Goal: Task Accomplishment & Management: Complete application form

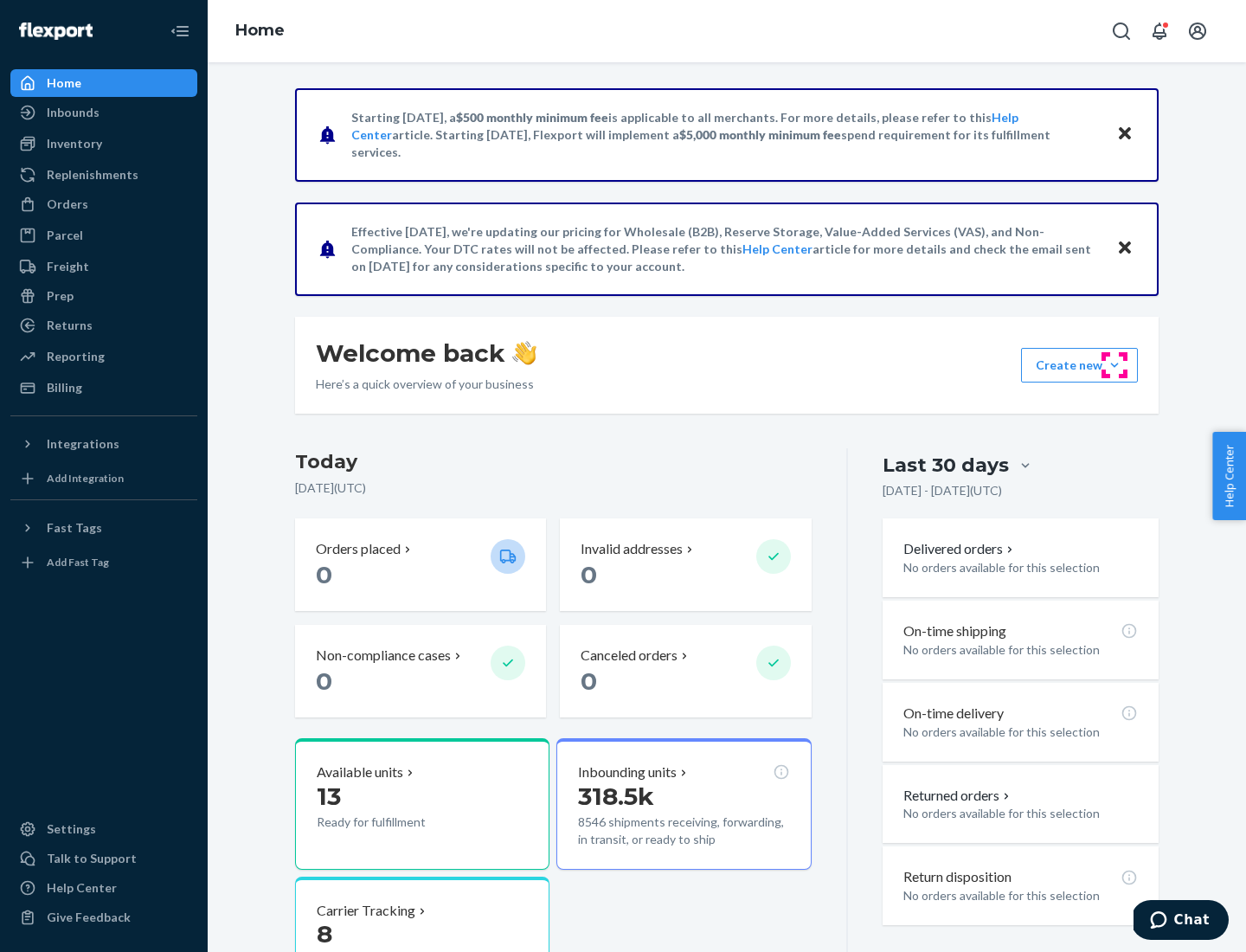
click at [1115, 365] on button "Create new Create new inbound Create new order Create new product" at bounding box center [1079, 365] width 117 height 35
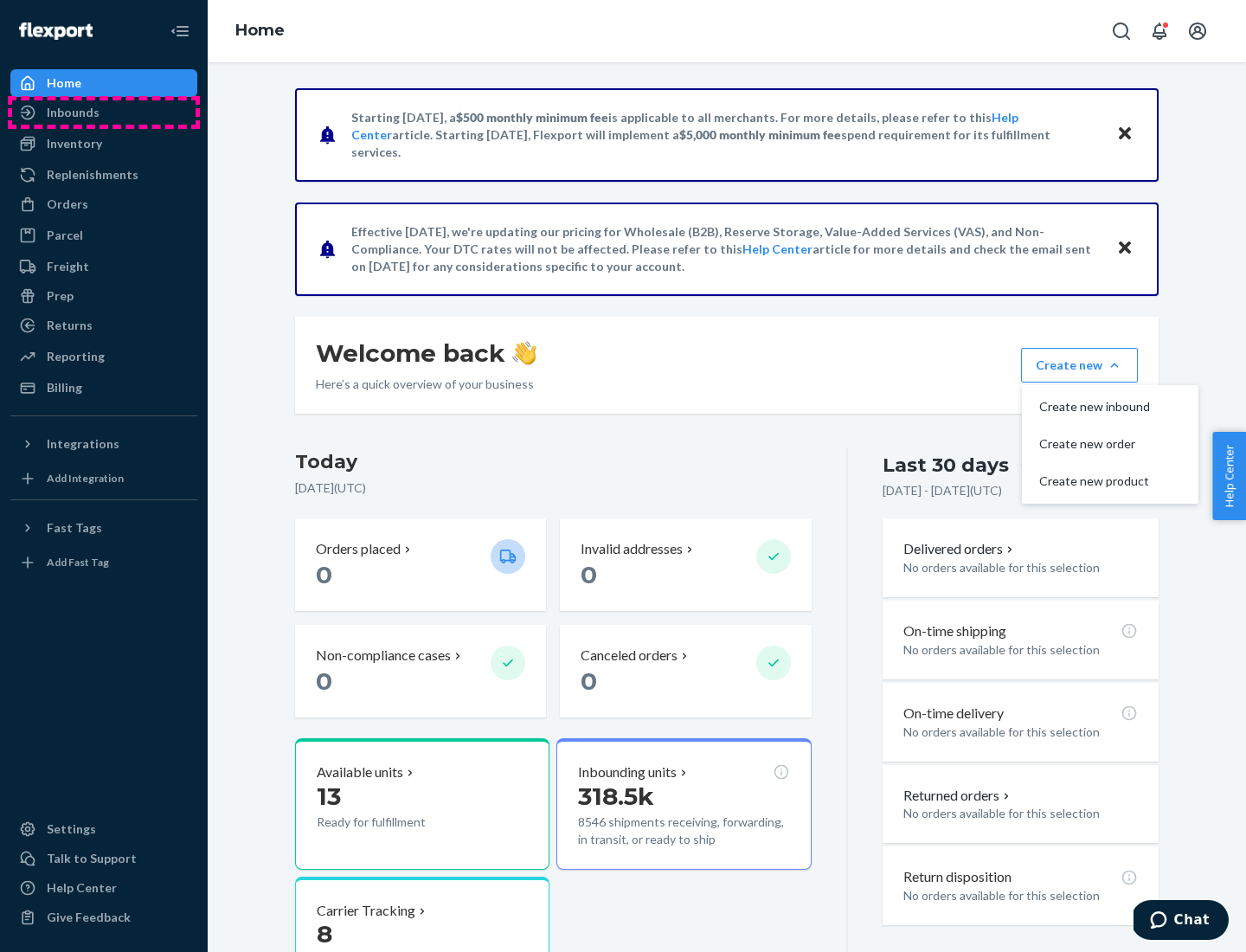
click at [104, 112] on div "Inbounds" at bounding box center [104, 112] width 183 height 24
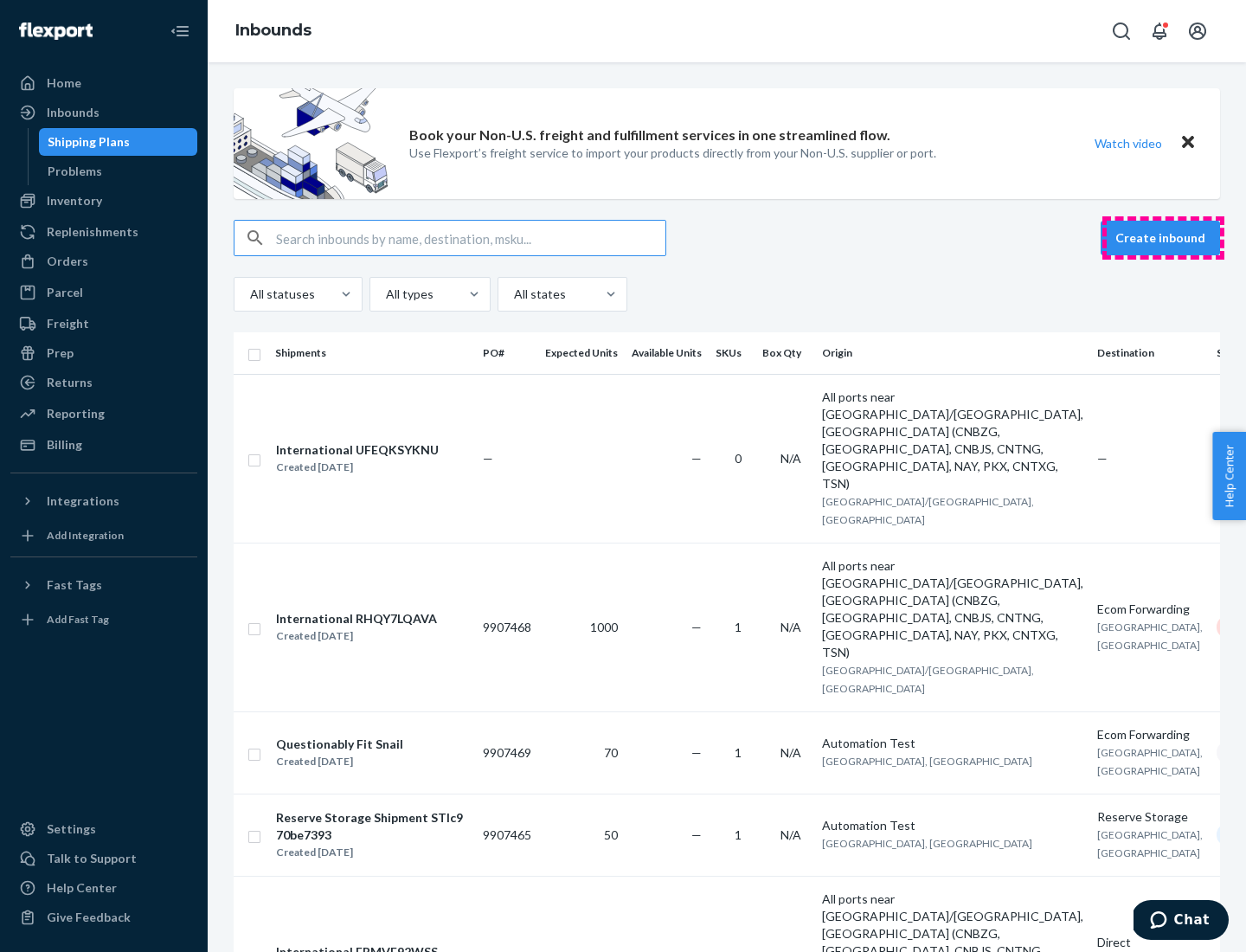
click at [1164, 238] on button "Create inbound" at bounding box center [1161, 238] width 120 height 35
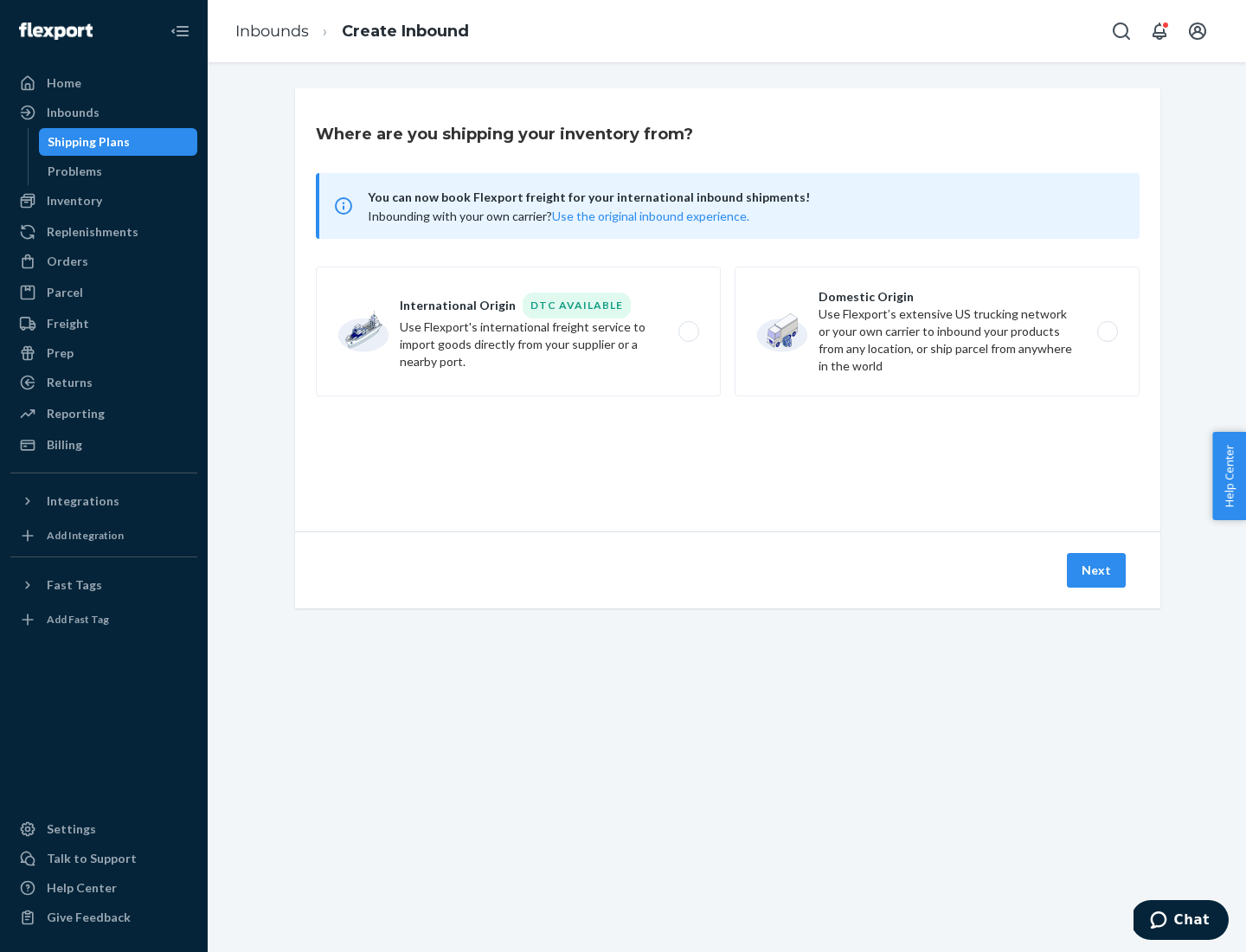
click at [937, 331] on label "Domestic Origin Use Flexport’s extensive US trucking network or your own carrie…" at bounding box center [937, 331] width 405 height 130
click at [1107, 331] on input "Domestic Origin Use Flexport’s extensive US trucking network or your own carrie…" at bounding box center [1112, 332] width 11 height 11
radio input "true"
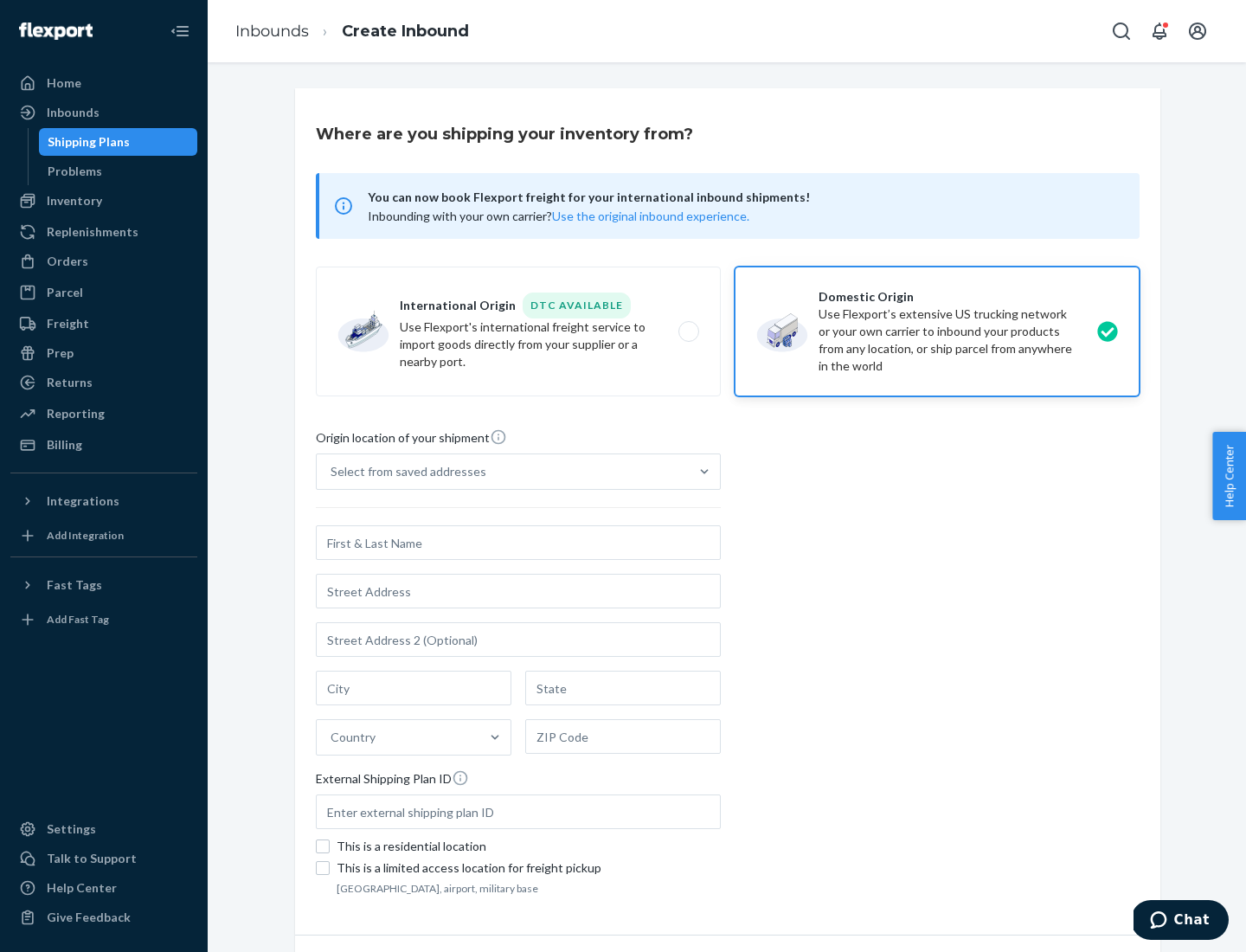
click at [404, 472] on div "Select from saved addresses" at bounding box center [408, 472] width 155 height 17
click at [332, 472] on input "Select from saved addresses" at bounding box center [331, 472] width 2 height 17
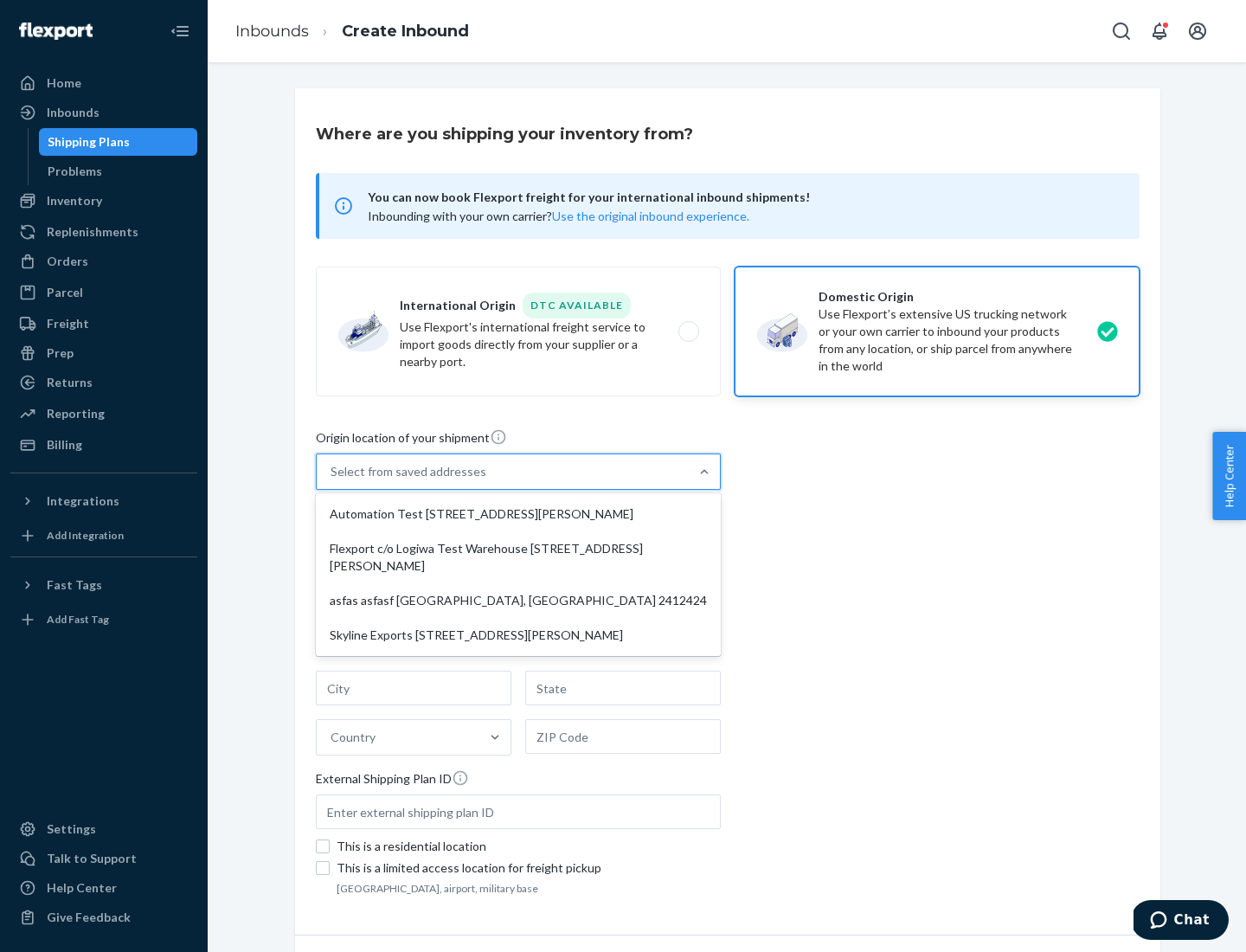
scroll to position [7, 0]
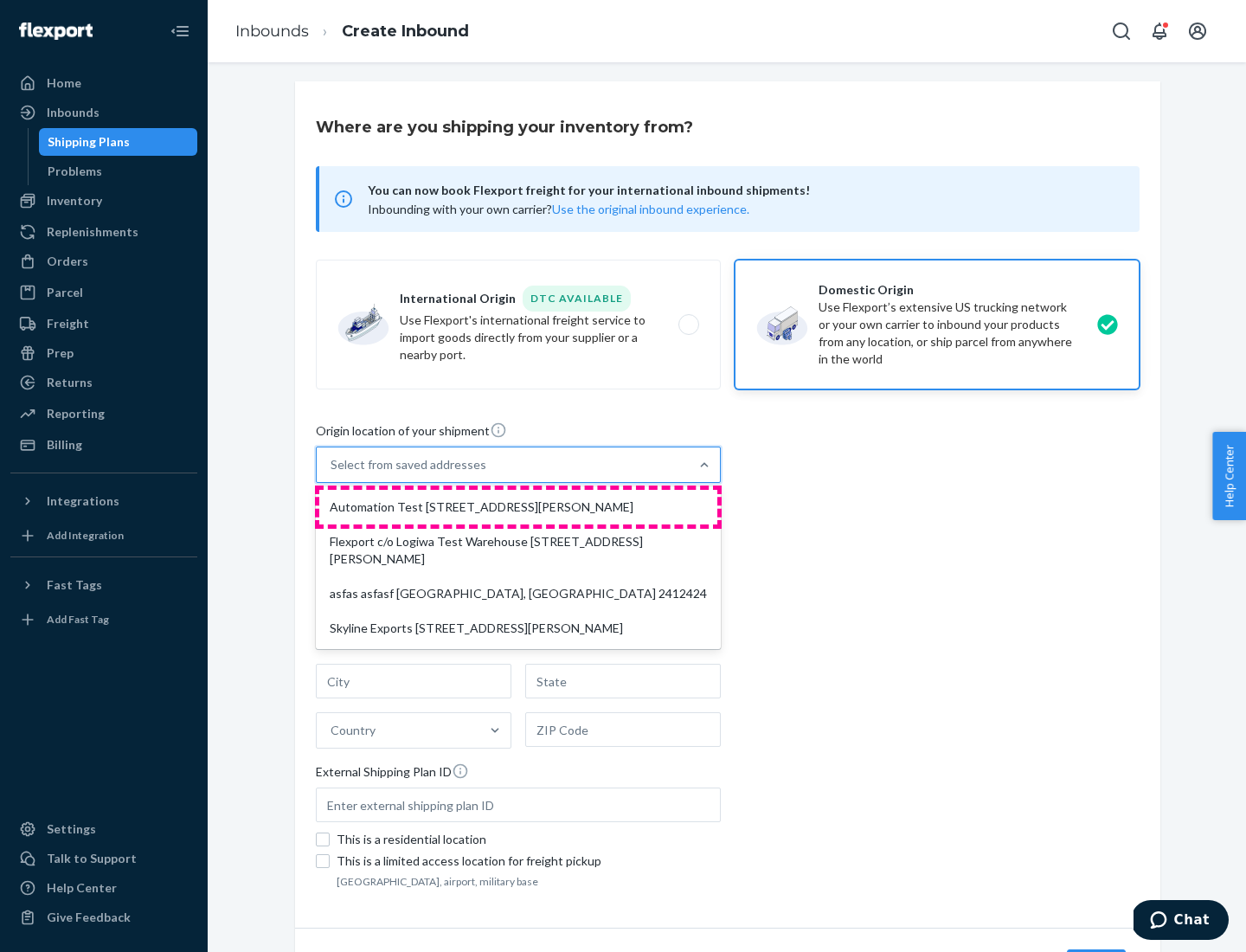
click at [519, 507] on div "Automation Test [STREET_ADDRESS][PERSON_NAME]" at bounding box center [518, 506] width 398 height 35
click at [332, 474] on input "option Automation Test [STREET_ADDRESS][PERSON_NAME] focused, 1 of 4. 4 results…" at bounding box center [331, 464] width 2 height 17
type input "Automation Test"
type input "9th Floor"
type input "[GEOGRAPHIC_DATA]"
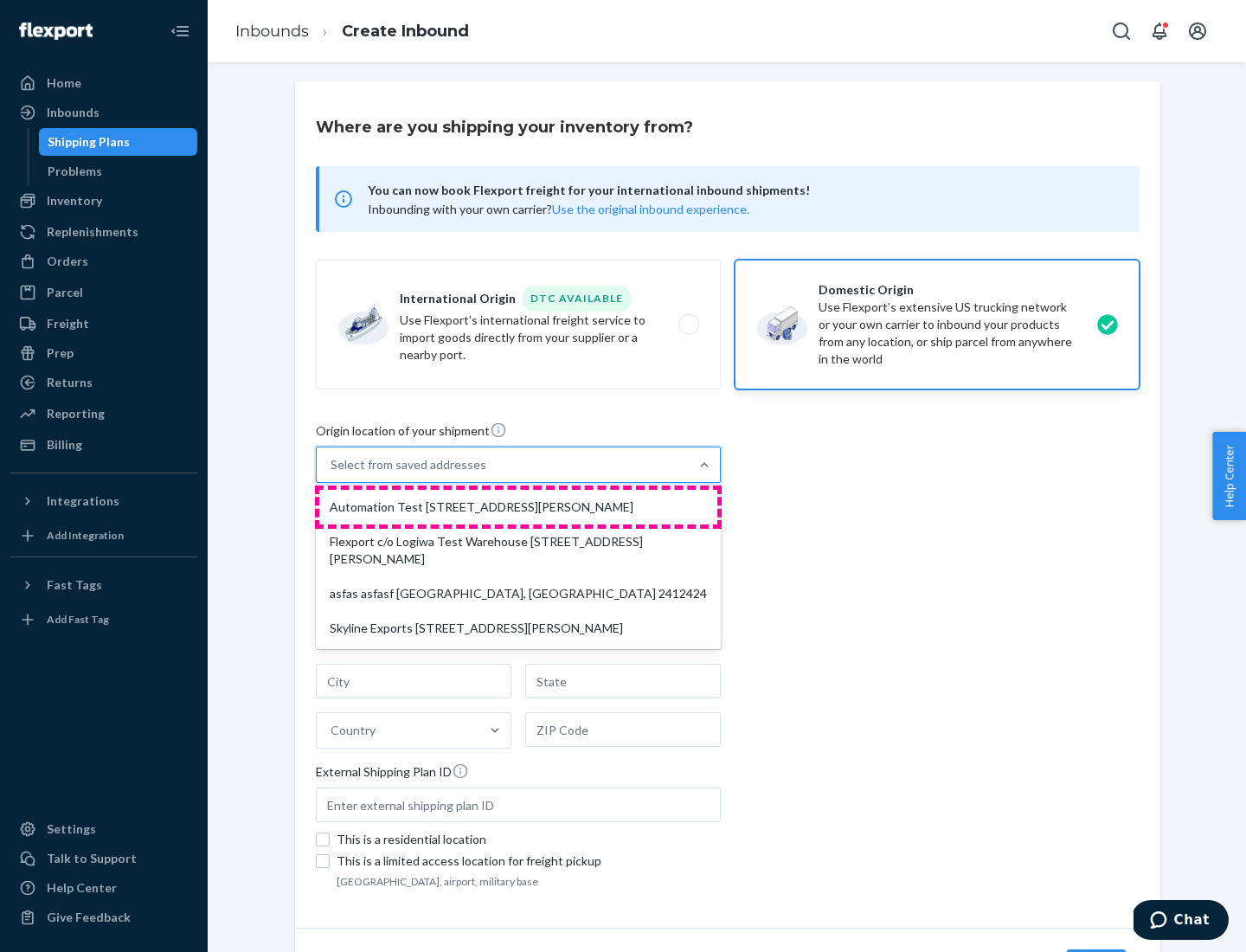
type input "CA"
type input "94104"
type input "[STREET_ADDRESS][PERSON_NAME]"
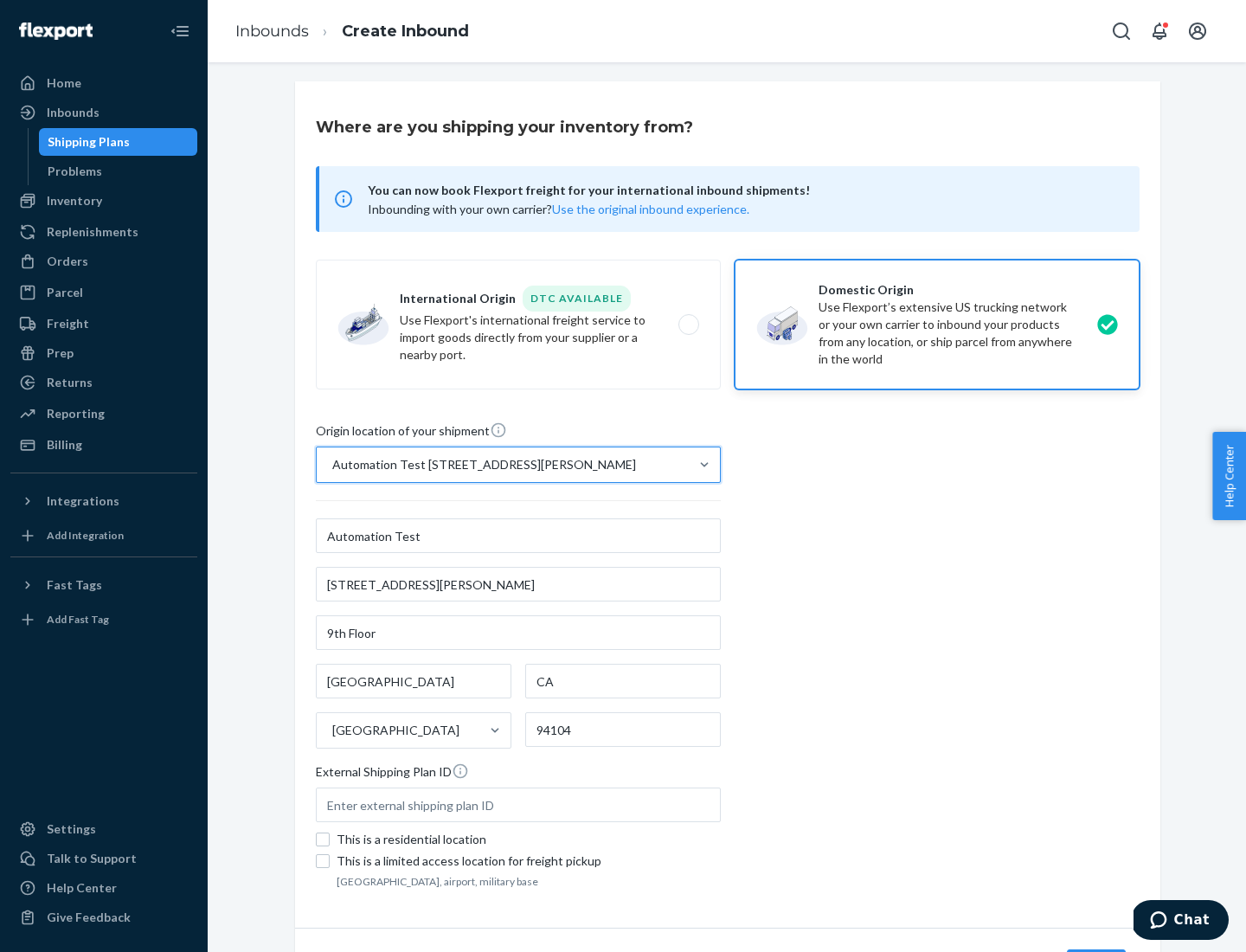
scroll to position [101, 0]
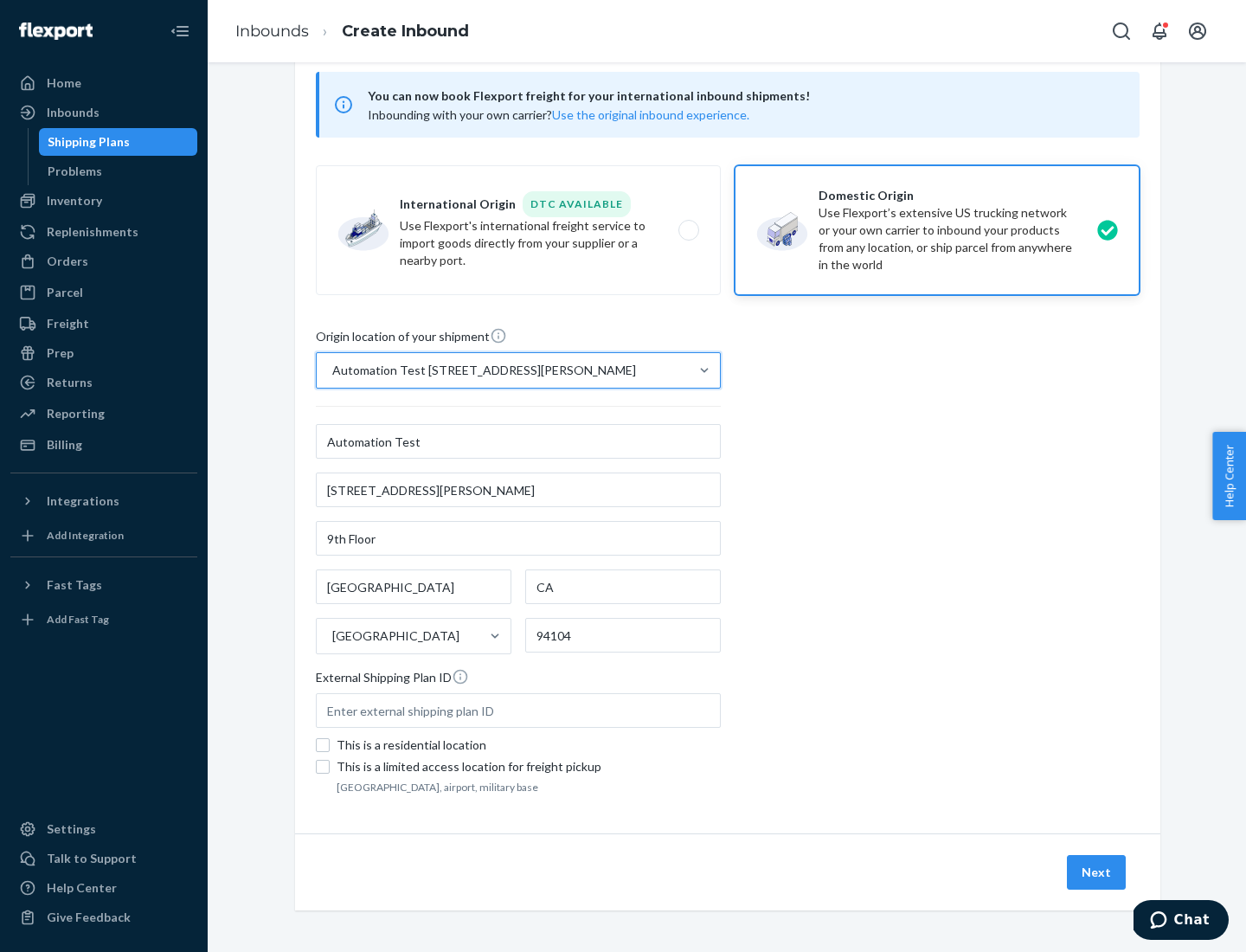
click at [1097, 872] on button "Next" at bounding box center [1096, 871] width 59 height 35
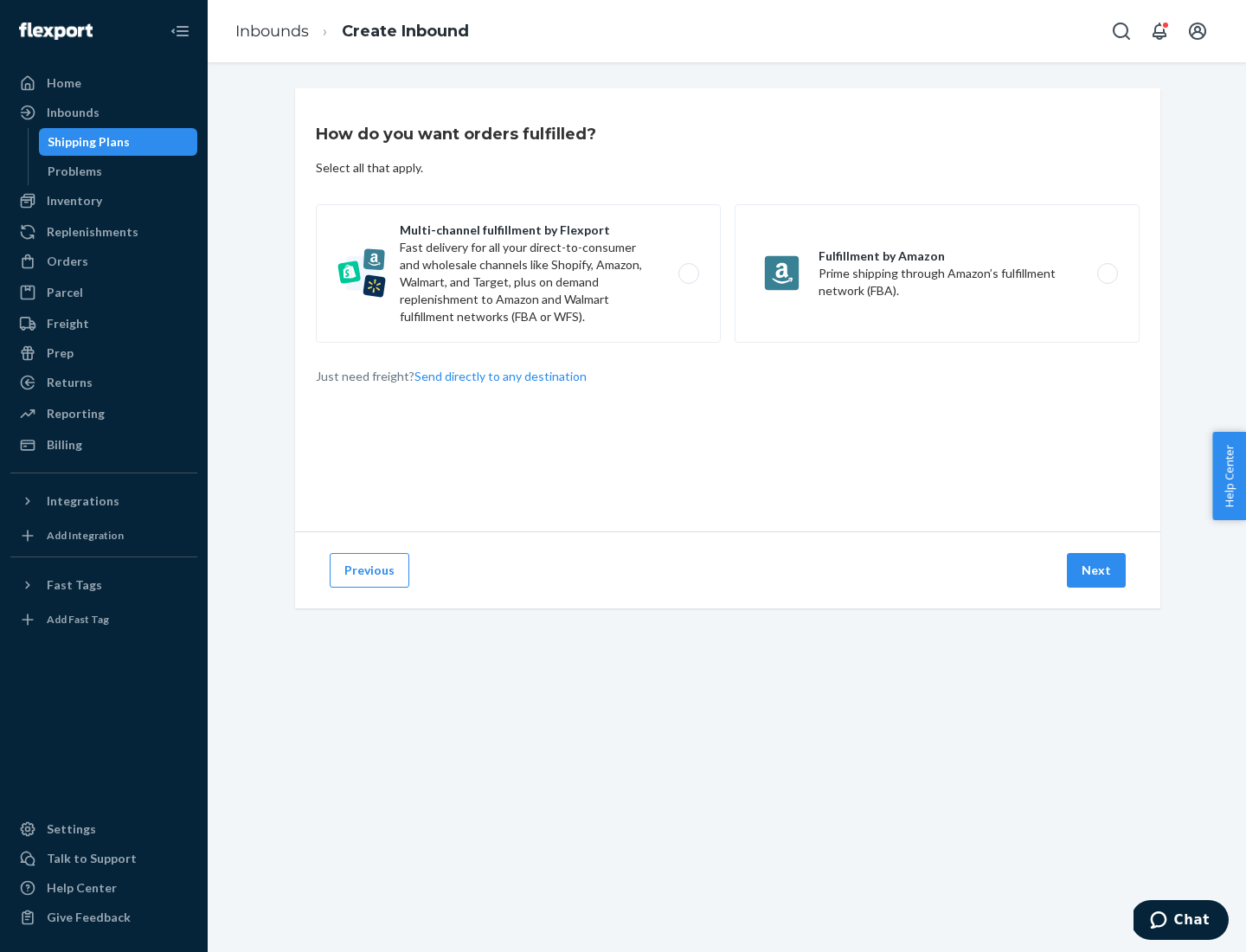
click at [519, 273] on label "Multi-channel fulfillment by Flexport Fast delivery for all your direct-to-cons…" at bounding box center [518, 273] width 405 height 139
click at [688, 273] on input "Multi-channel fulfillment by Flexport Fast delivery for all your direct-to-cons…" at bounding box center [694, 274] width 11 height 11
radio input "true"
click at [1097, 570] on button "Next" at bounding box center [1096, 570] width 59 height 35
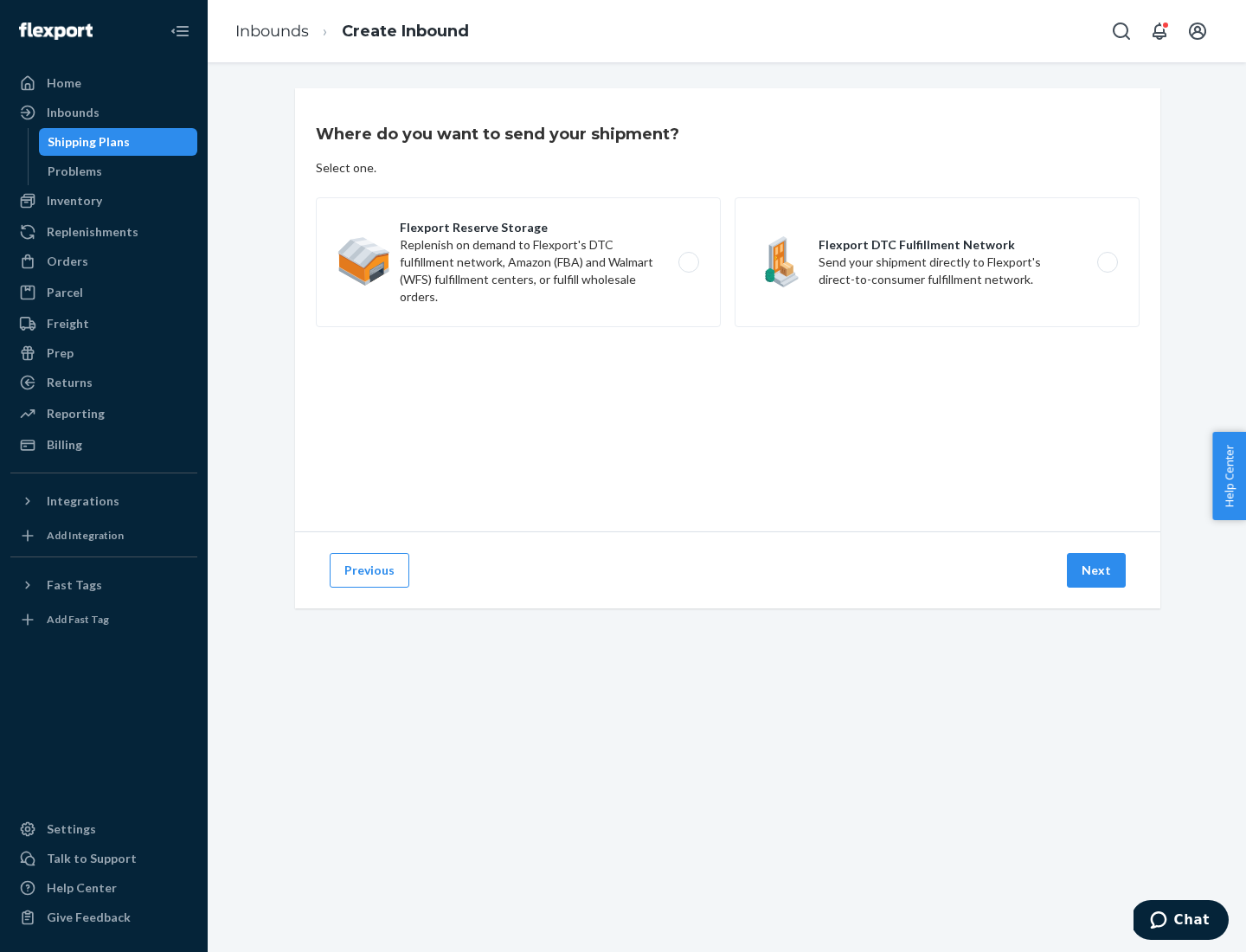
click at [937, 262] on label "Flexport DTC Fulfillment Network Send your shipment directly to Flexport's dire…" at bounding box center [937, 262] width 405 height 130
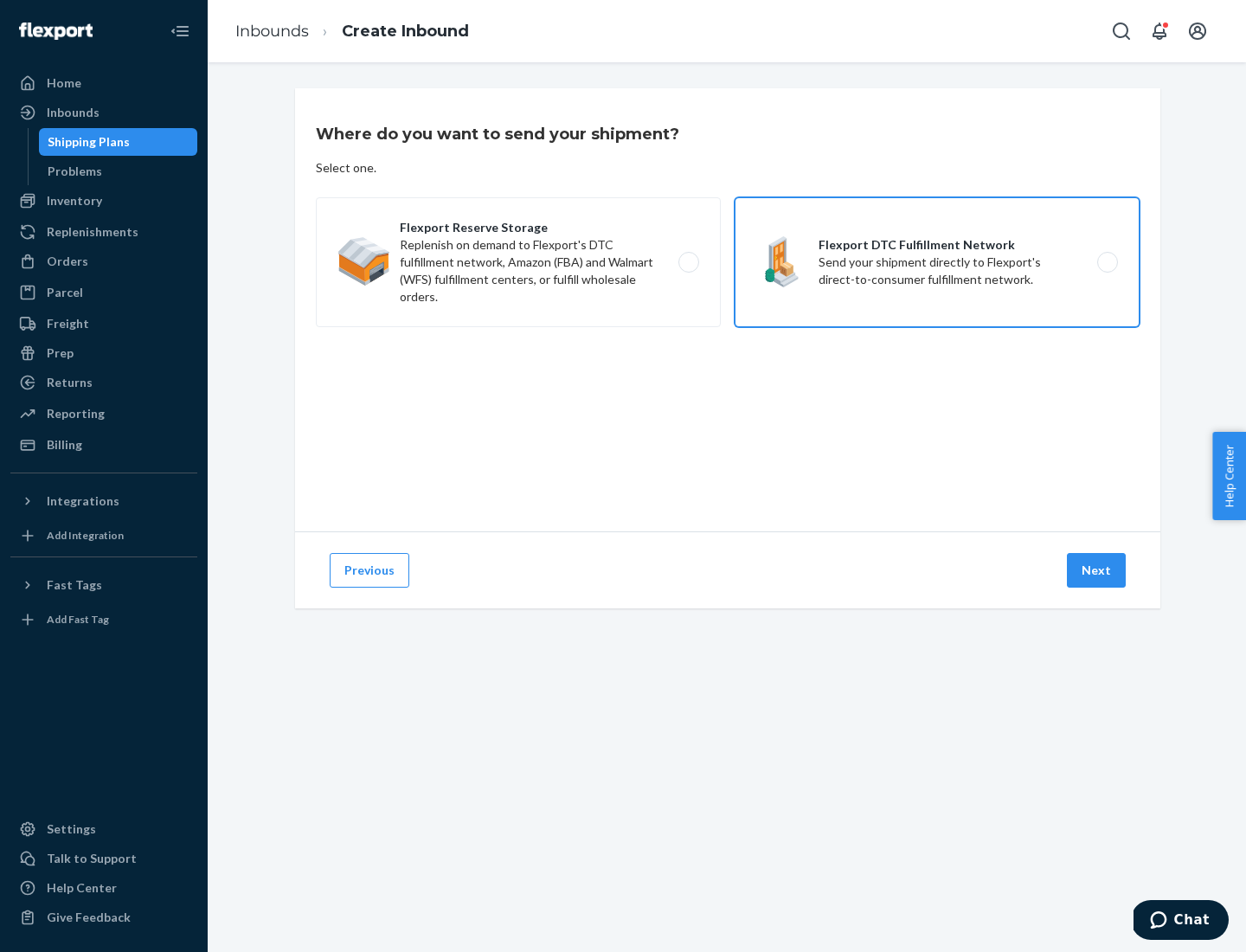
click at [1107, 262] on input "Flexport DTC Fulfillment Network Send your shipment directly to Flexport's dire…" at bounding box center [1112, 263] width 11 height 11
radio input "true"
click at [1097, 570] on button "Next" at bounding box center [1096, 570] width 59 height 35
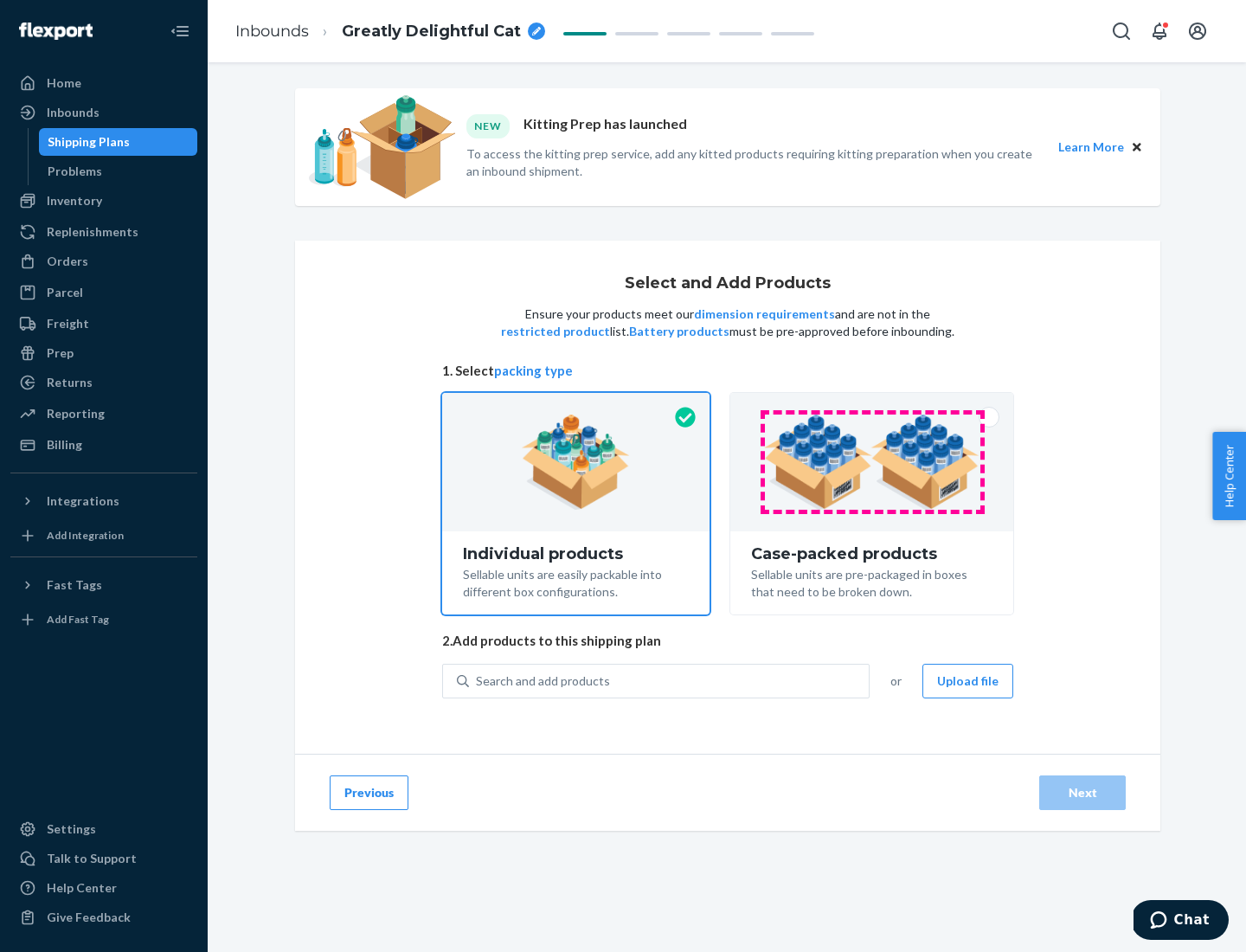
click at [872, 462] on img at bounding box center [872, 462] width 215 height 95
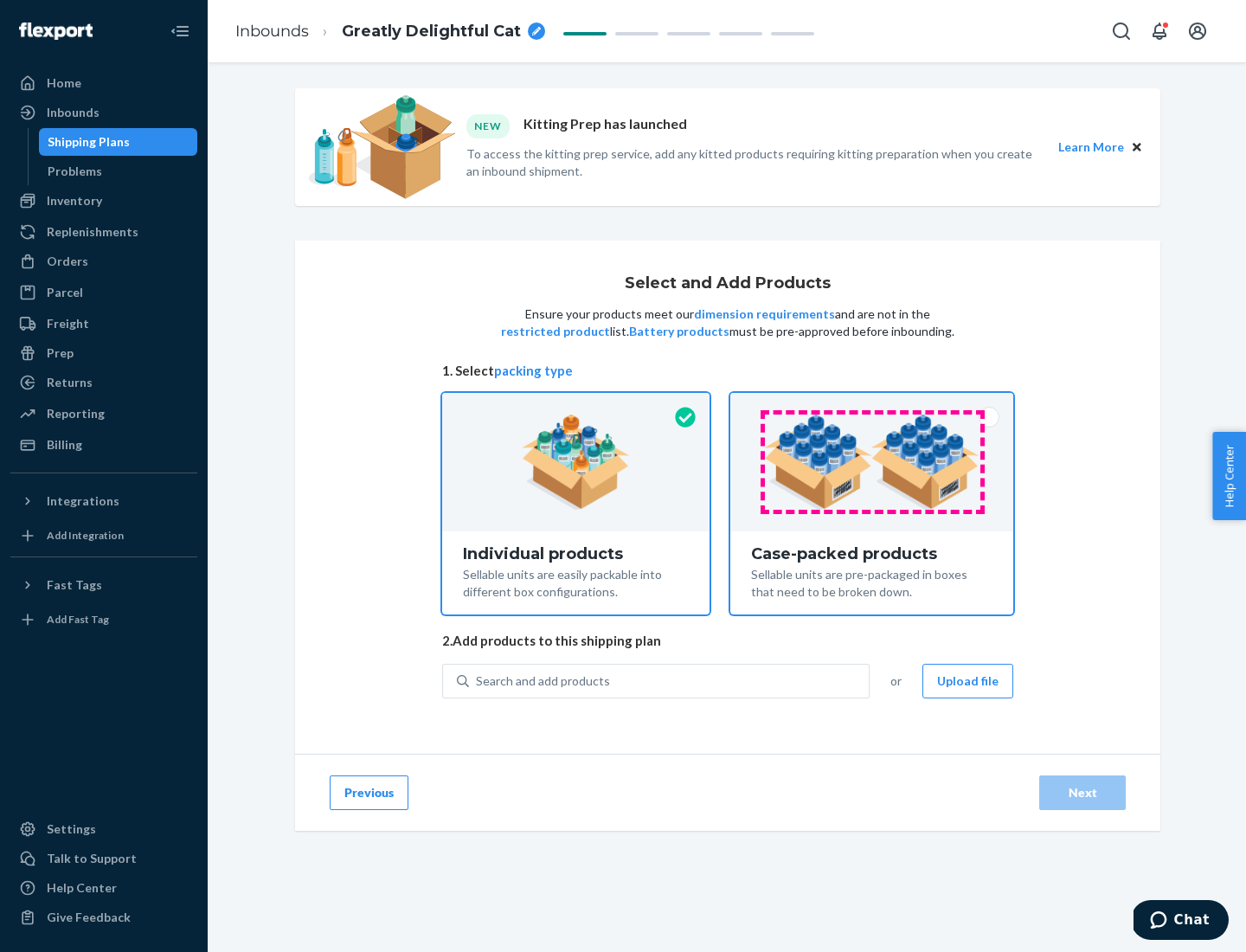
click at [872, 404] on input "Case-packed products Sellable units are pre-packaged in boxes that need to be b…" at bounding box center [872, 399] width 11 height 11
radio input "true"
radio input "false"
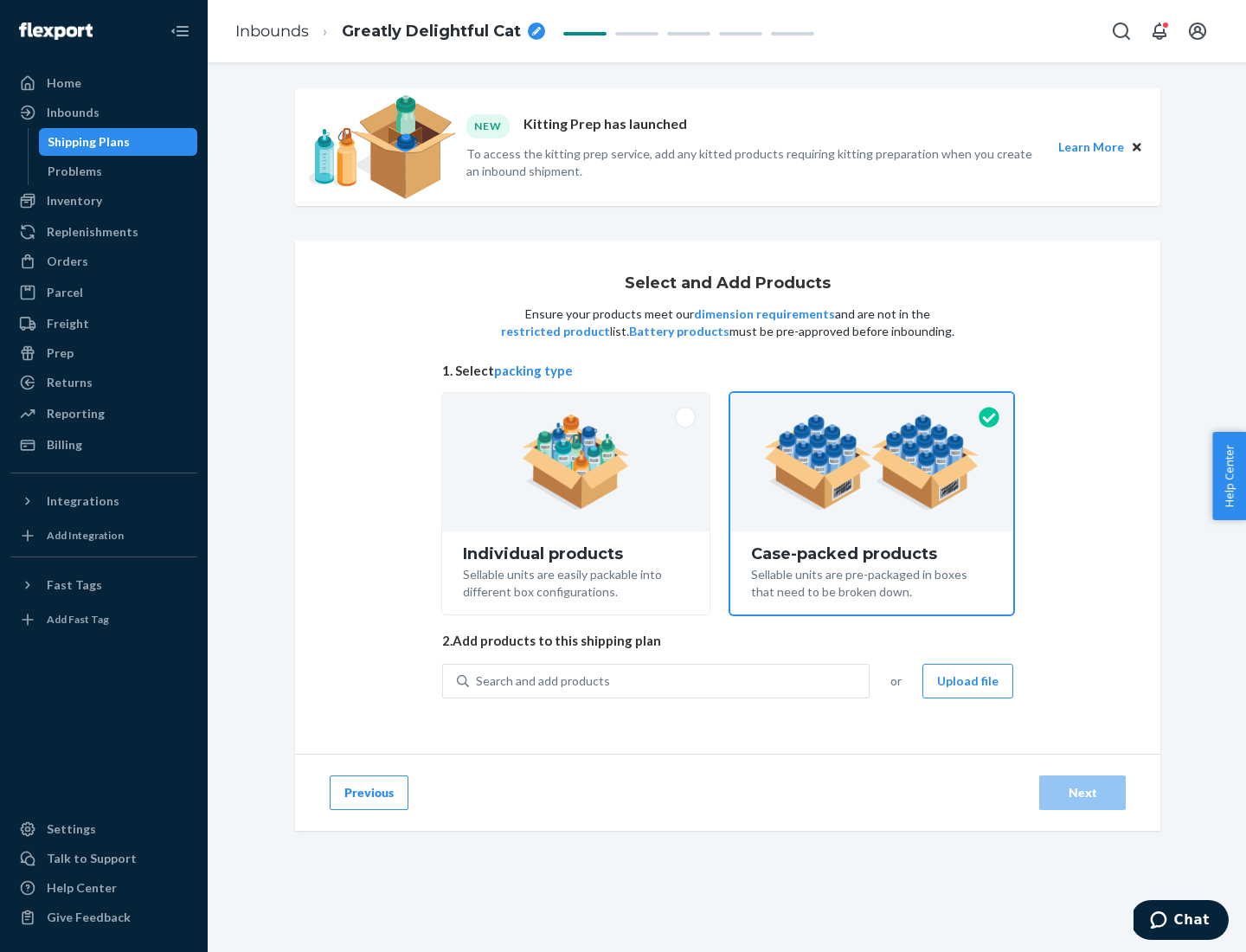
click at [670, 681] on div "Search and add products" at bounding box center [668, 681] width 400 height 31
click at [477, 681] on input "Search and add products" at bounding box center [476, 681] width 2 height 17
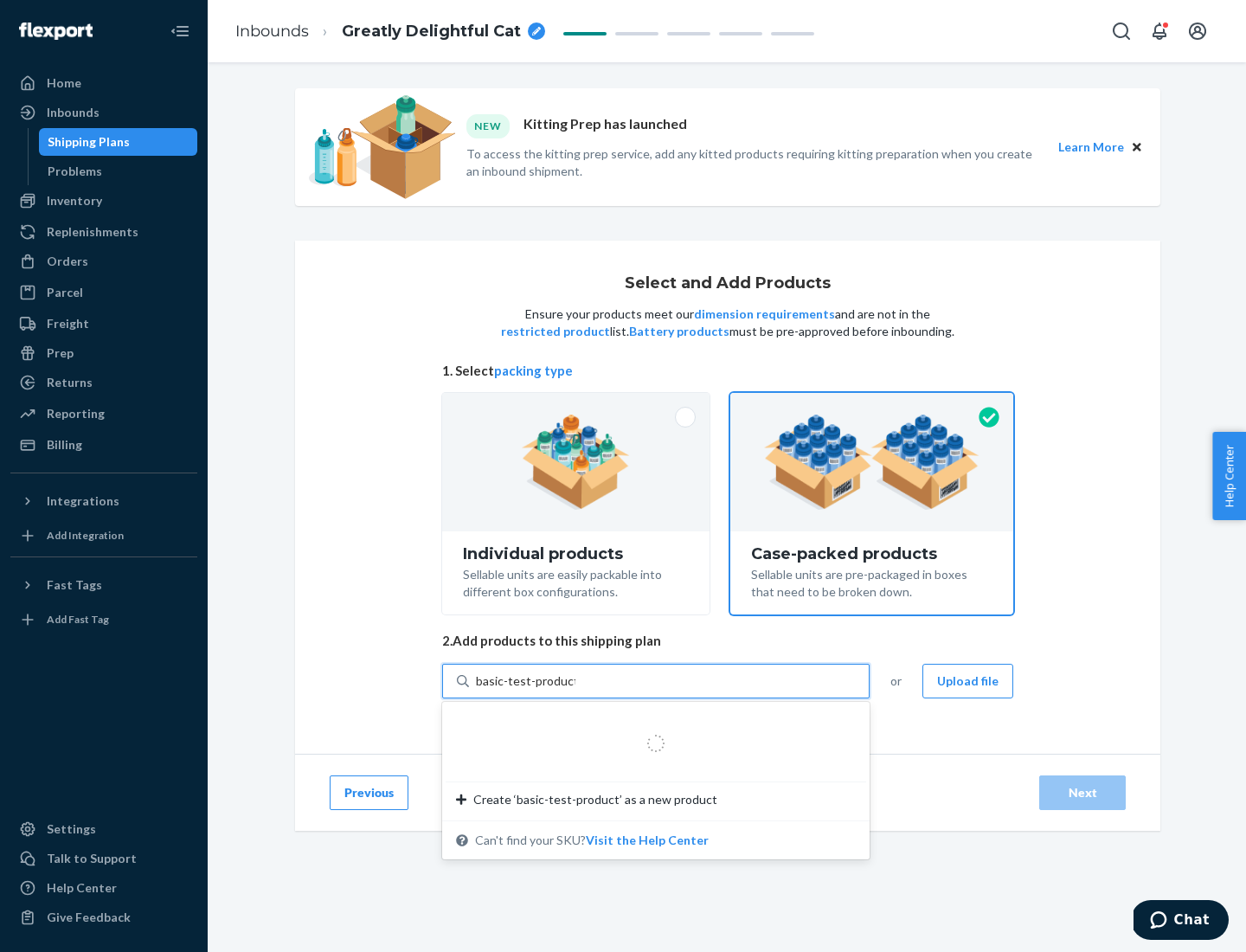
type input "basic-test-product-1"
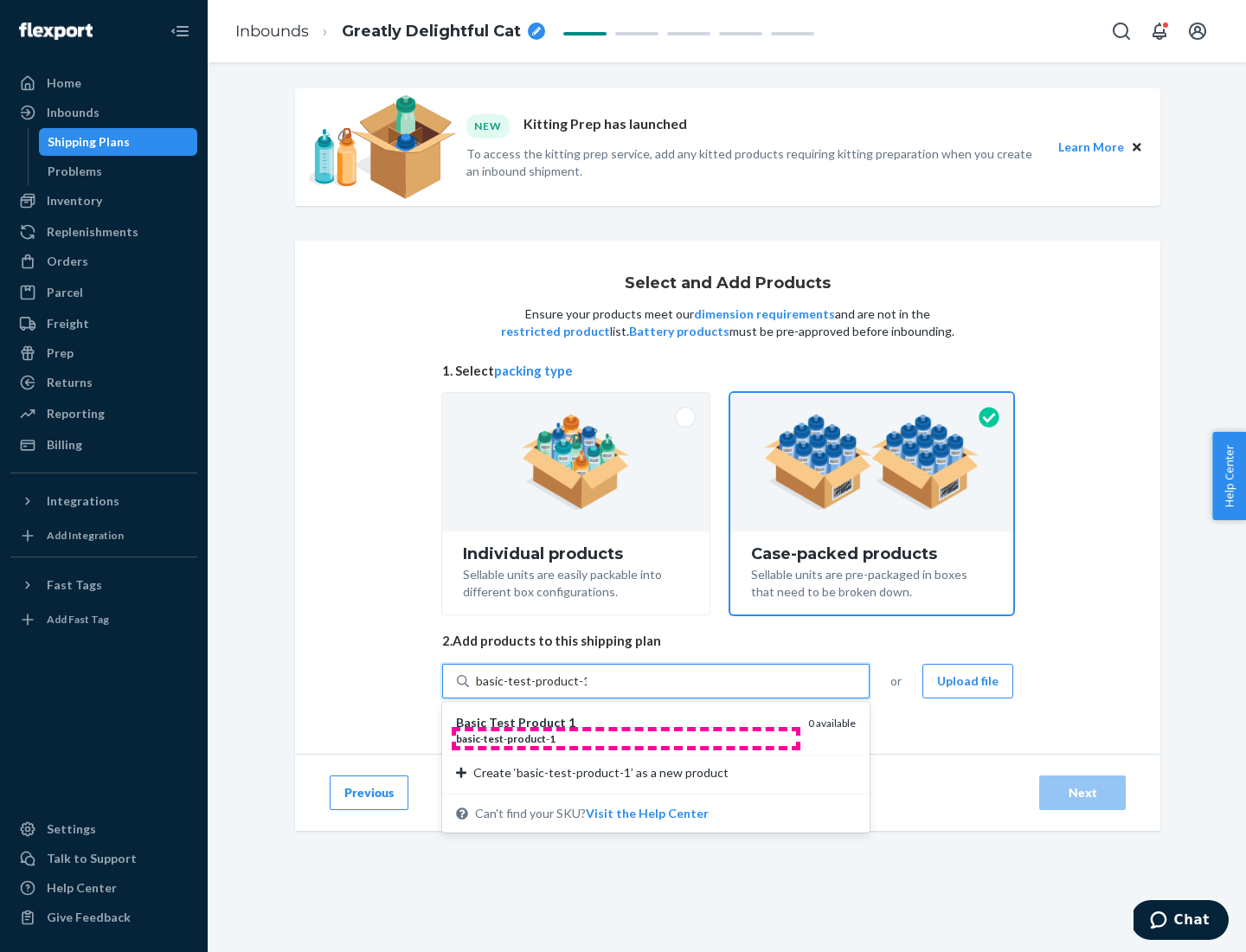
click at [625, 739] on div "basic - test - product - 1" at bounding box center [624, 739] width 338 height 15
click at [587, 690] on input "basic-test-product-1" at bounding box center [531, 681] width 110 height 17
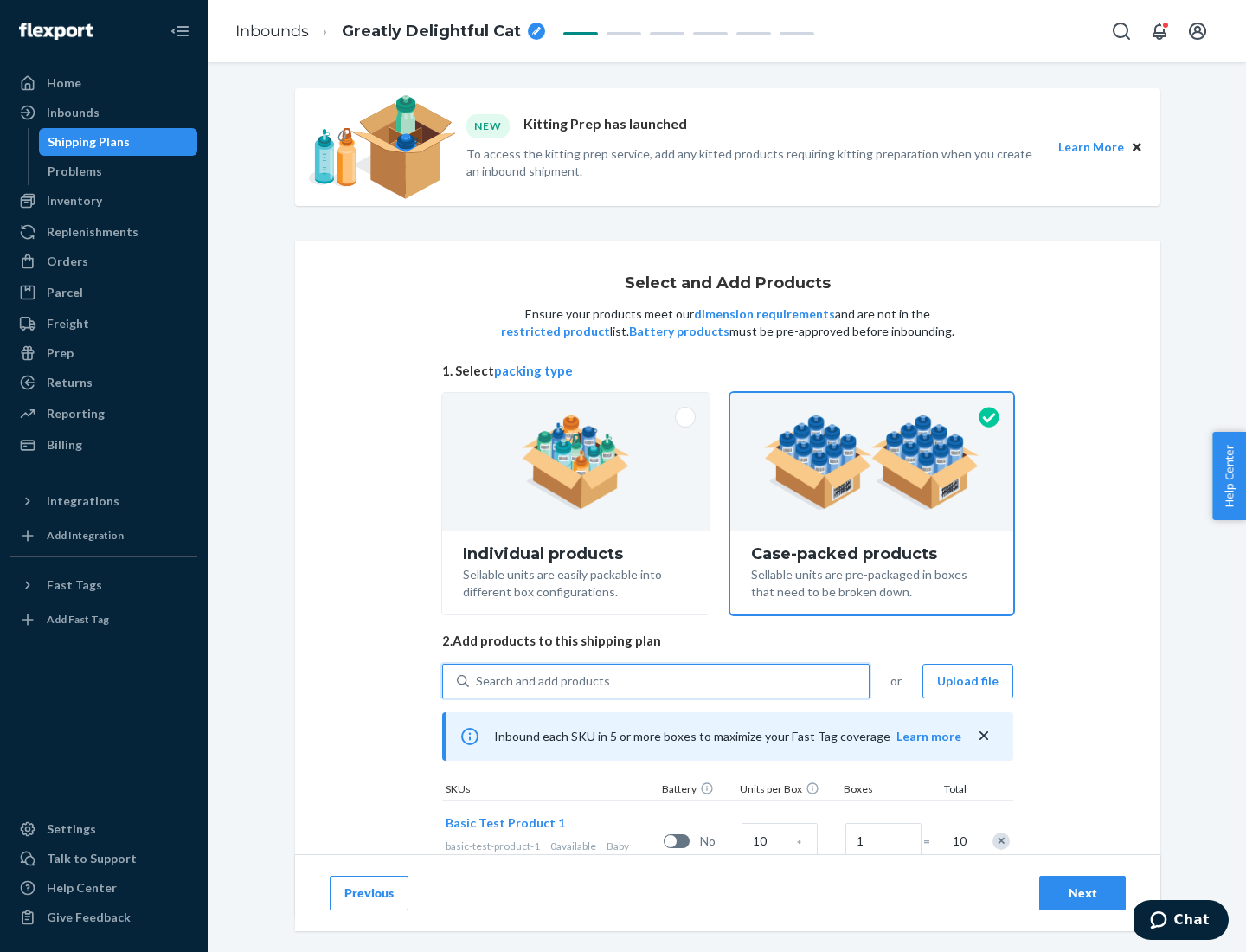
scroll to position [63, 0]
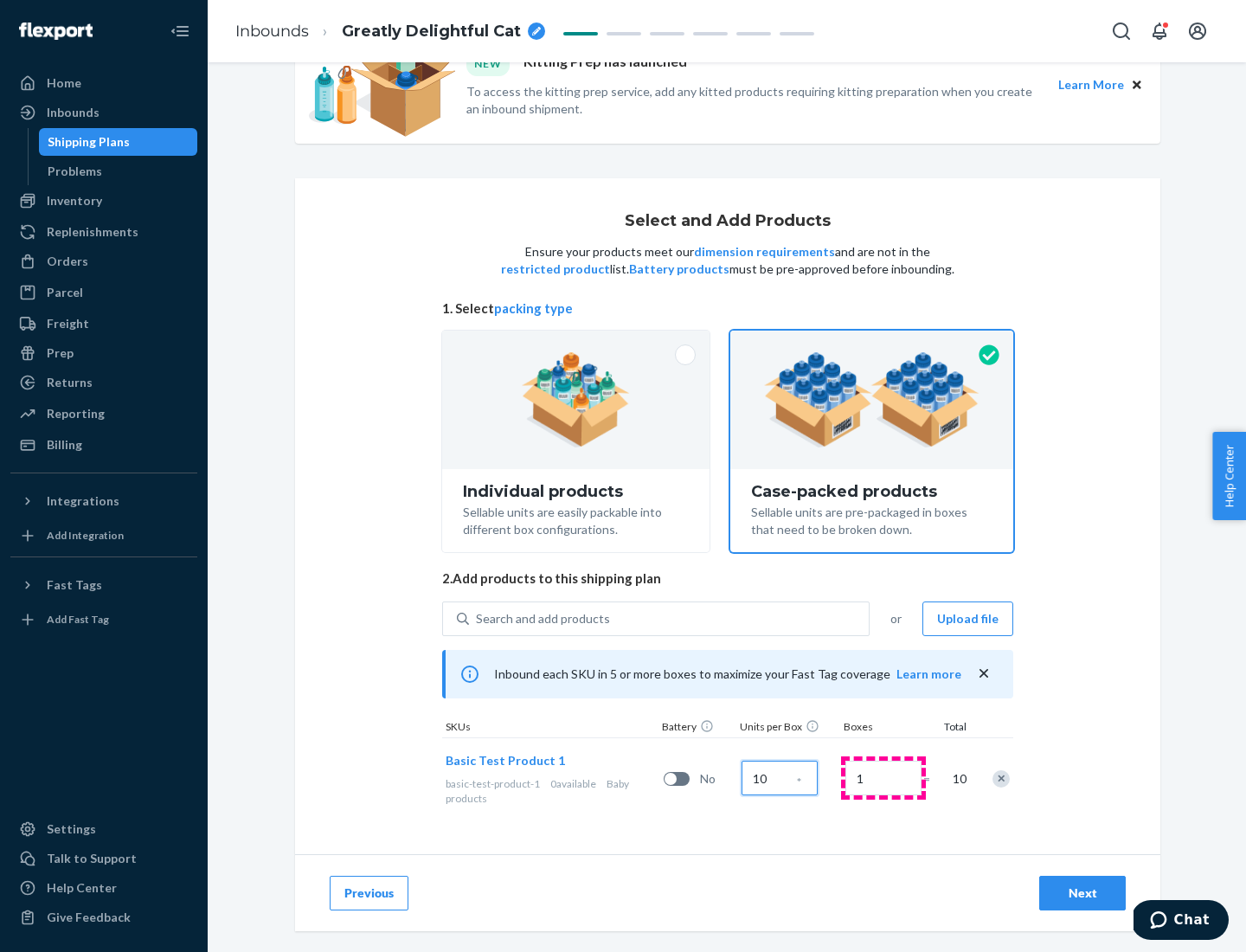
type input "10"
type input "7"
click at [1083, 893] on div "Next" at bounding box center [1082, 893] width 57 height 17
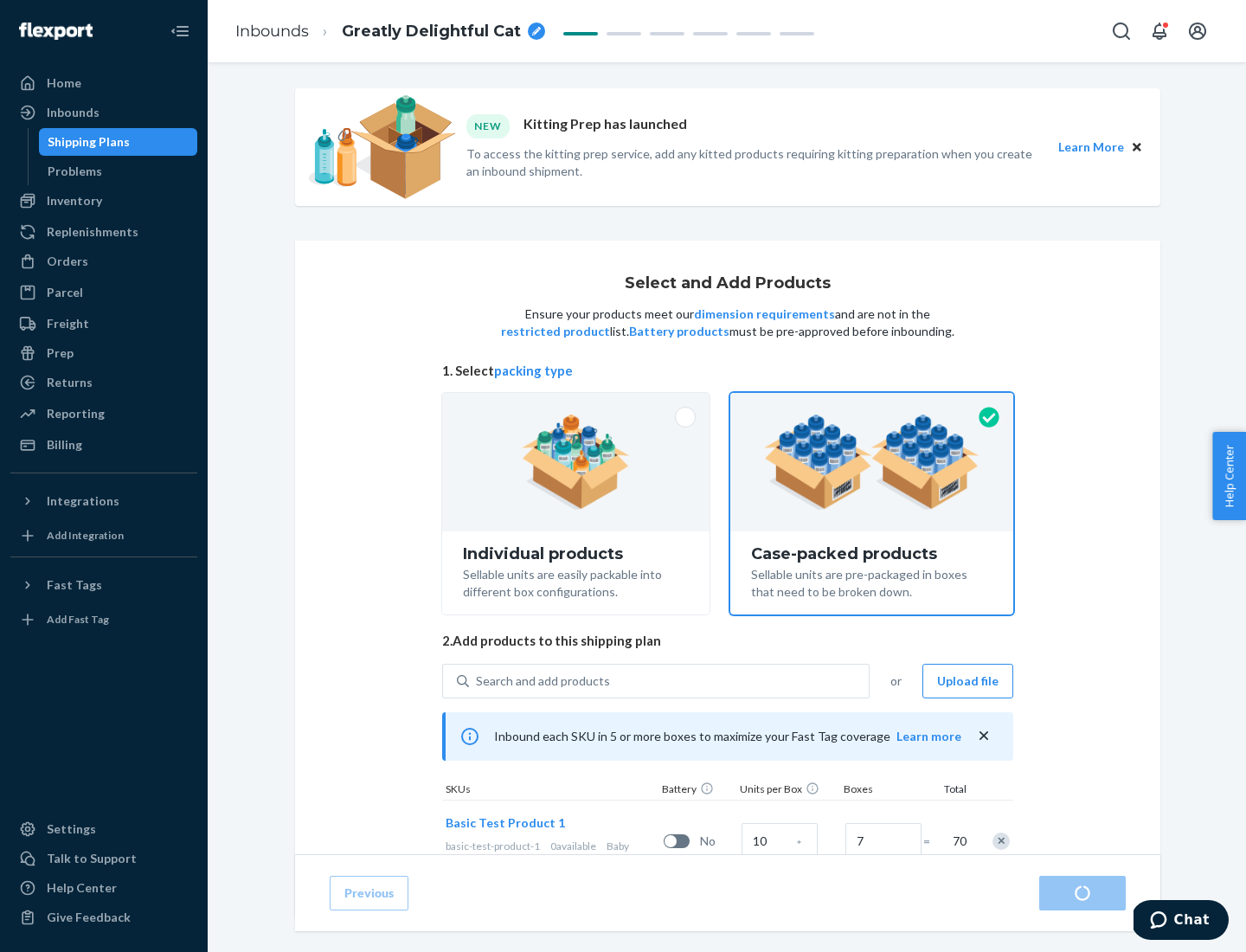
radio input "true"
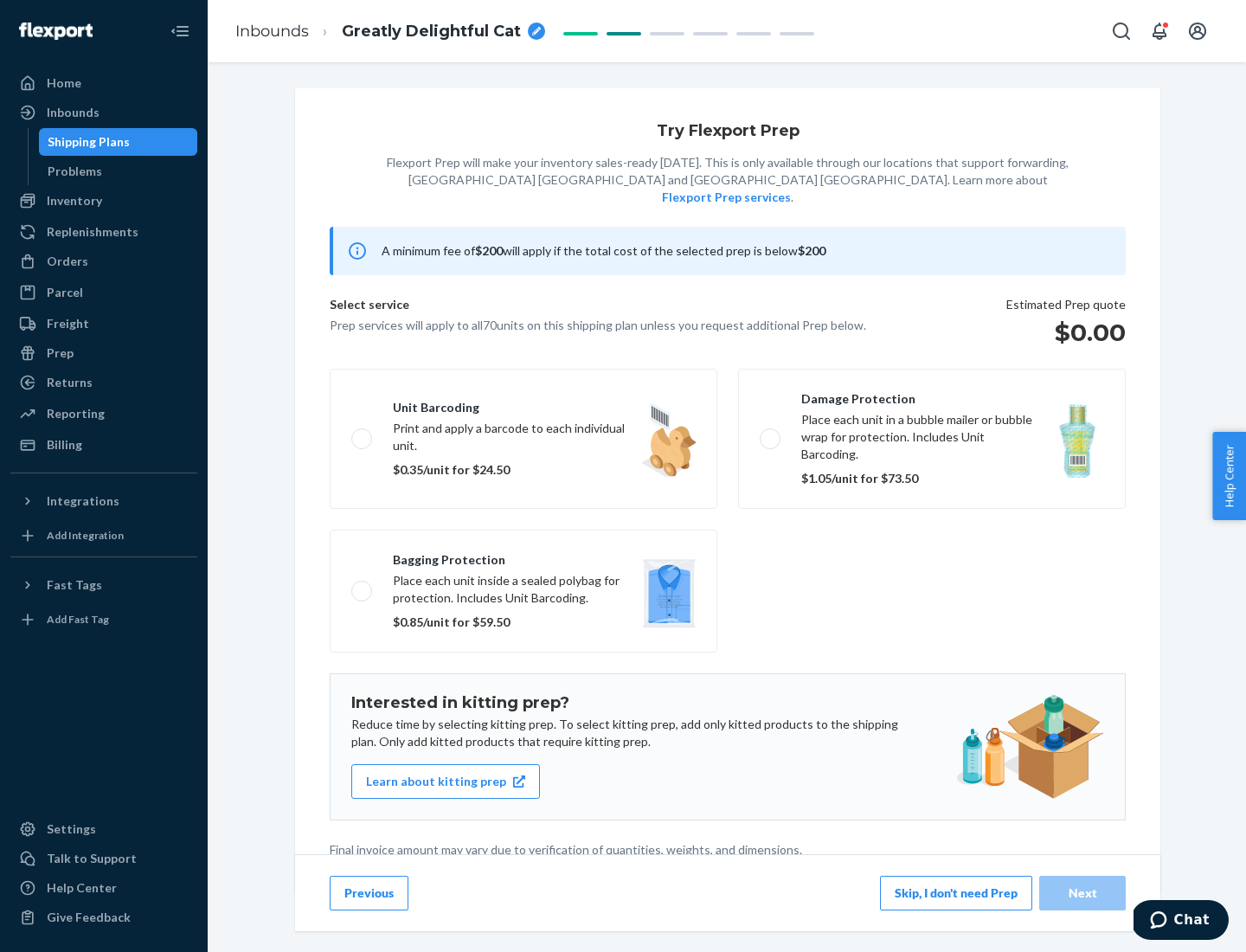
scroll to position [5, 0]
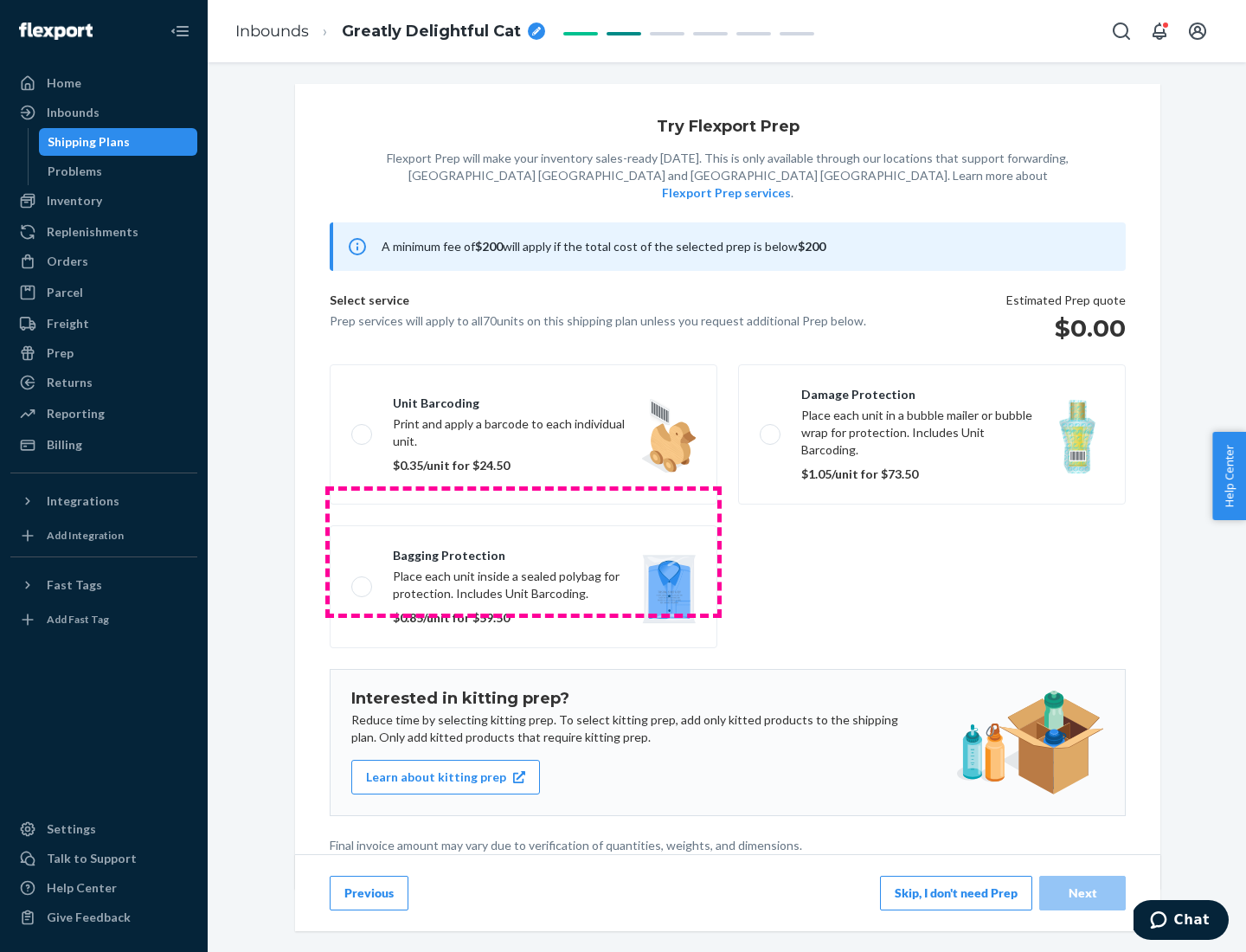
click at [523, 551] on label "Bagging protection Place each unit inside a sealed polybag for protection. Incl…" at bounding box center [523, 586] width 388 height 123
click at [362, 580] on input "Bagging protection Place each unit inside a sealed polybag for protection. Incl…" at bounding box center [357, 586] width 11 height 11
checkbox input "true"
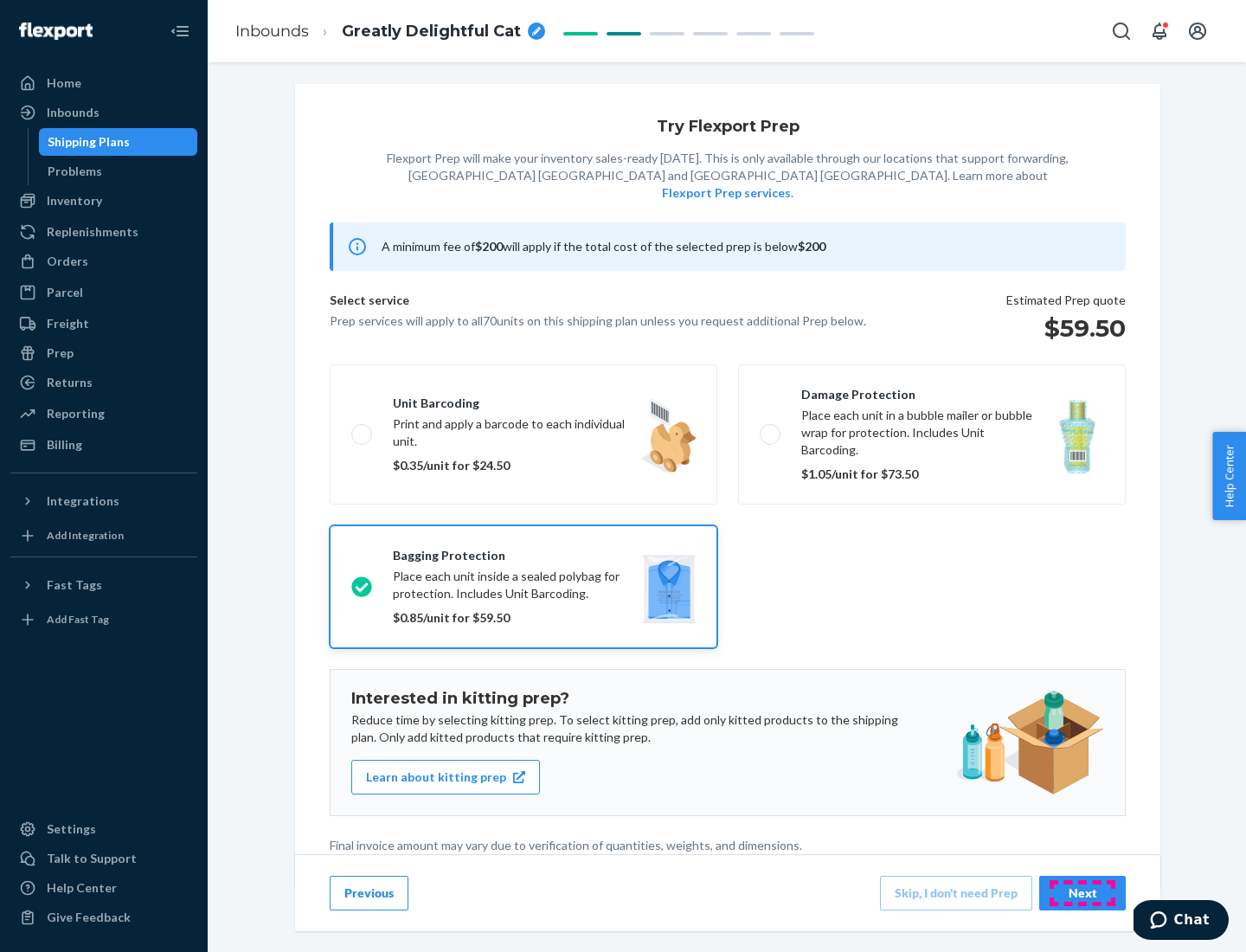
click at [1083, 892] on div "Next" at bounding box center [1082, 893] width 57 height 17
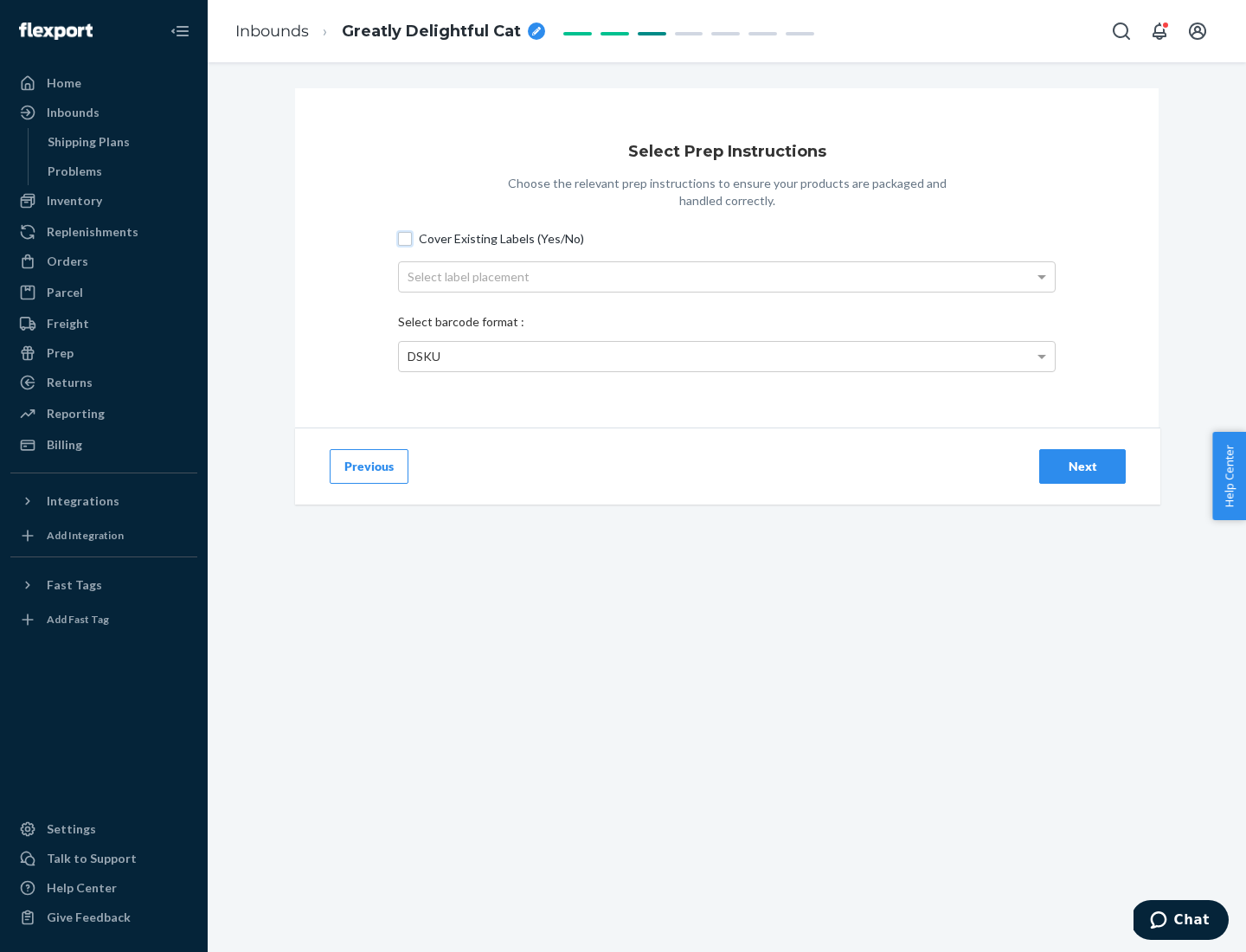
click at [405, 238] on input "Cover Existing Labels (Yes/No)" at bounding box center [404, 239] width 14 height 14
checkbox input "true"
click at [727, 276] on div "Select label placement" at bounding box center [726, 276] width 656 height 29
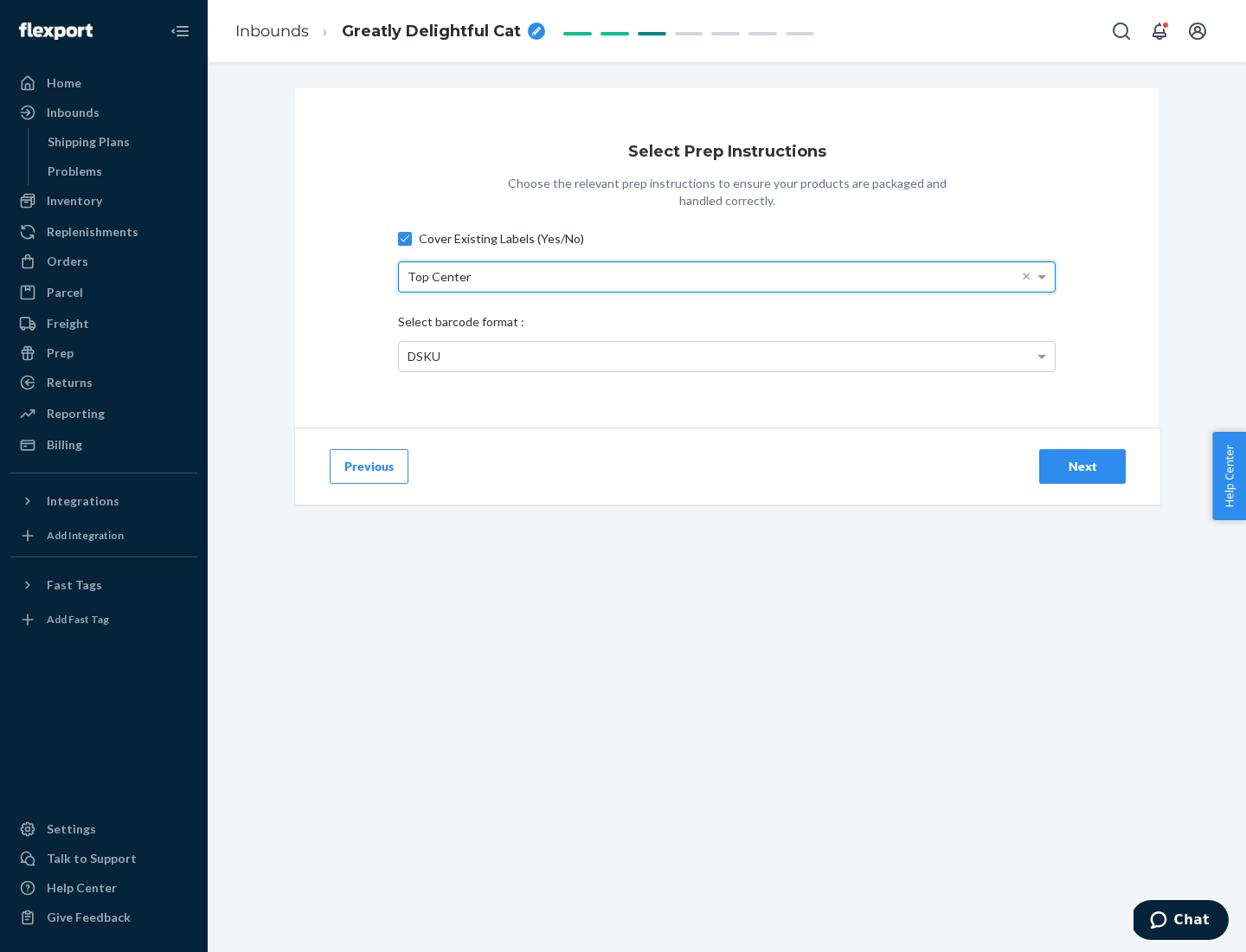
click at [727, 356] on div "DSKU" at bounding box center [726, 356] width 656 height 29
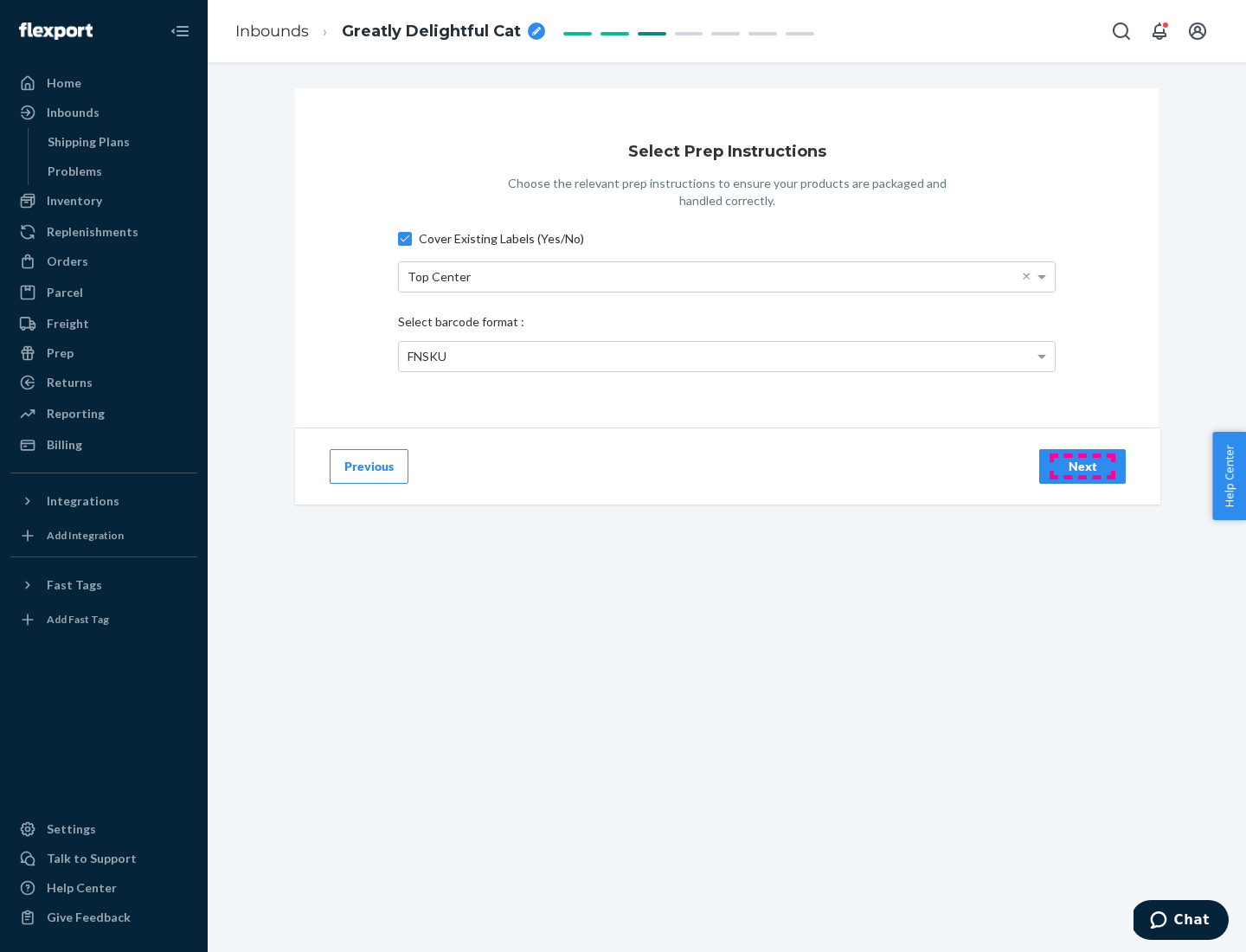
click at [1083, 465] on div "Next" at bounding box center [1082, 466] width 57 height 17
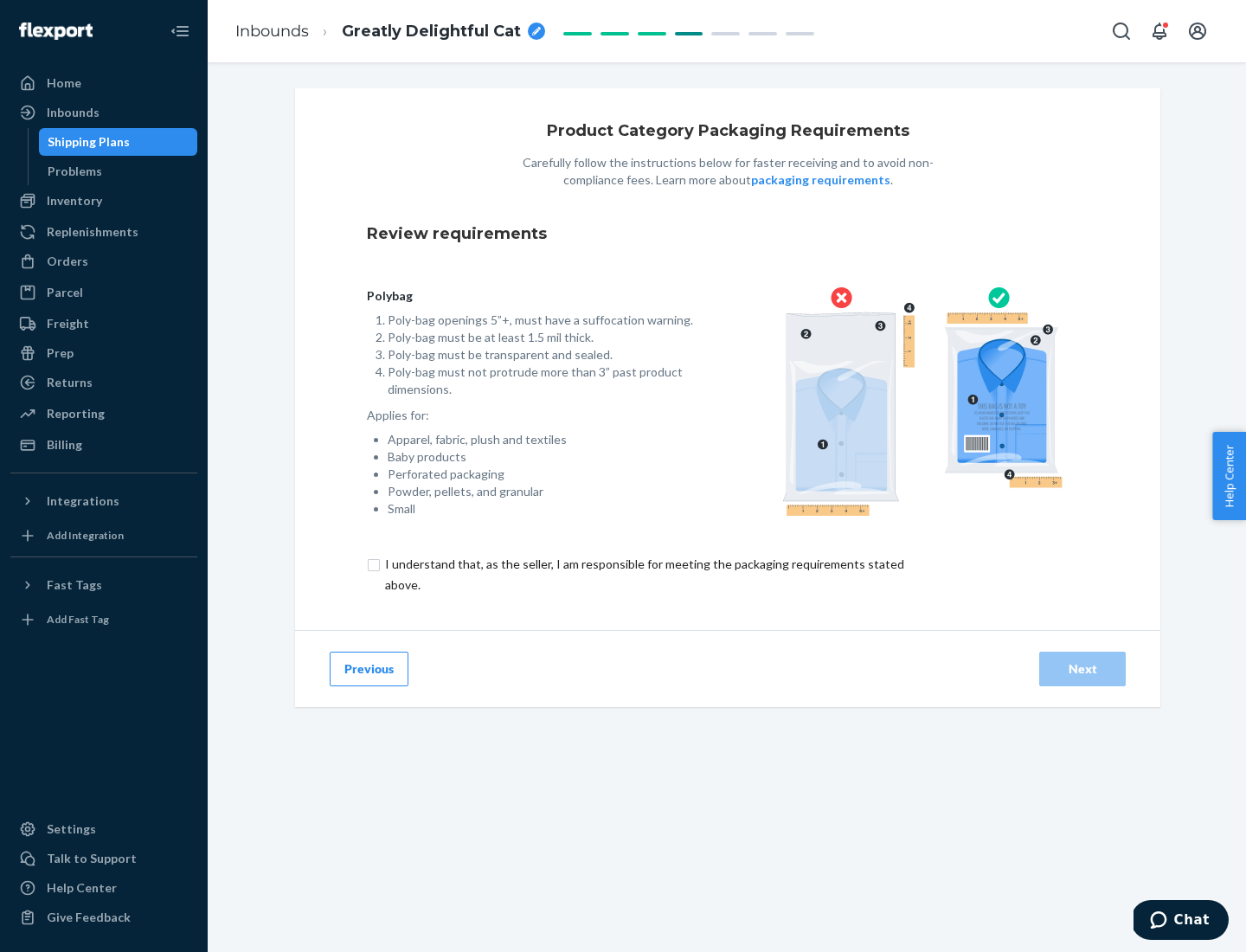
click at [643, 574] on input "checkbox" at bounding box center [654, 575] width 576 height 41
checkbox input "true"
click at [1083, 668] on div "Next" at bounding box center [1082, 668] width 57 height 17
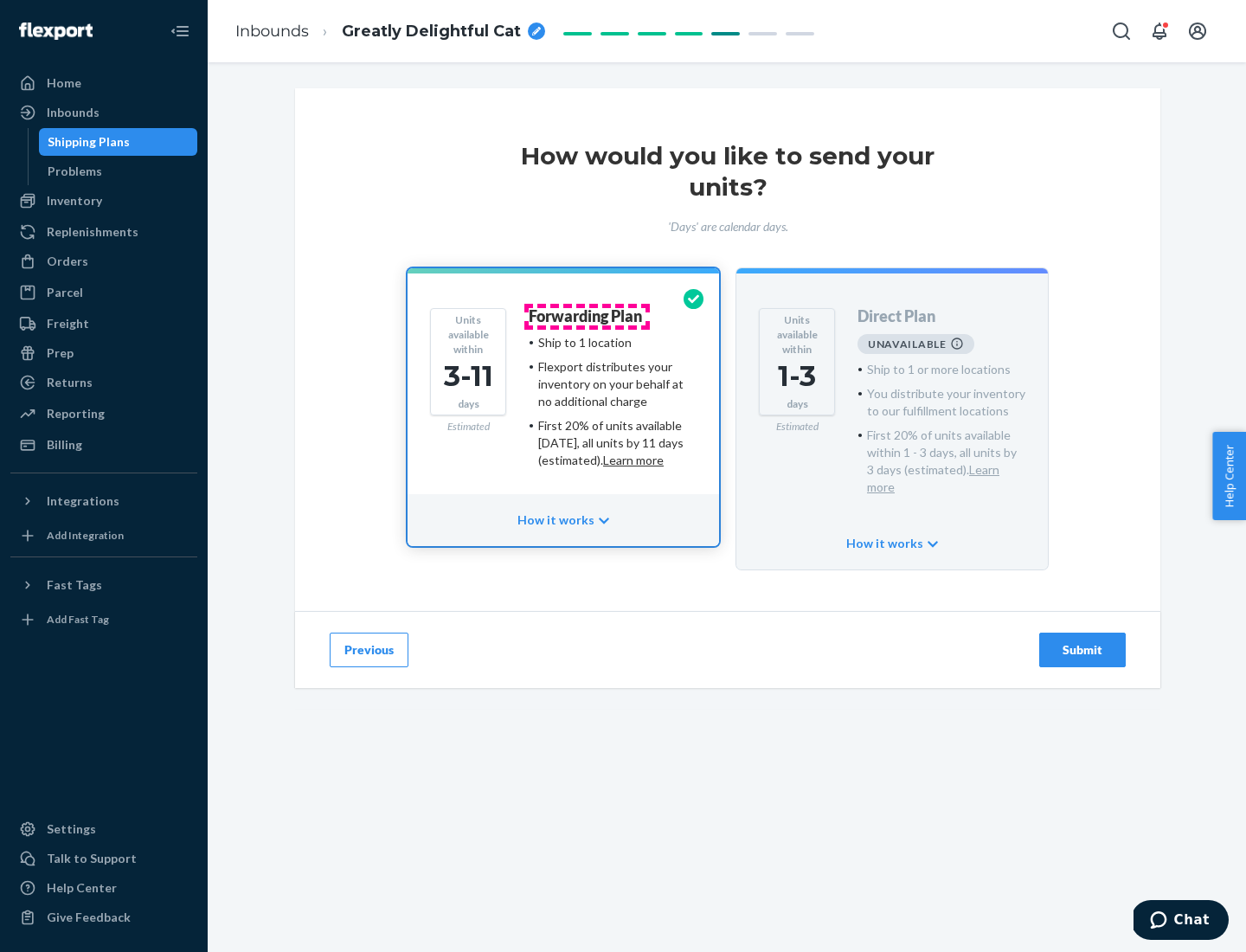
click at [587, 315] on h4 "Forwarding Plan" at bounding box center [585, 316] width 113 height 17
click at [1083, 641] on div "Submit" at bounding box center [1082, 650] width 57 height 17
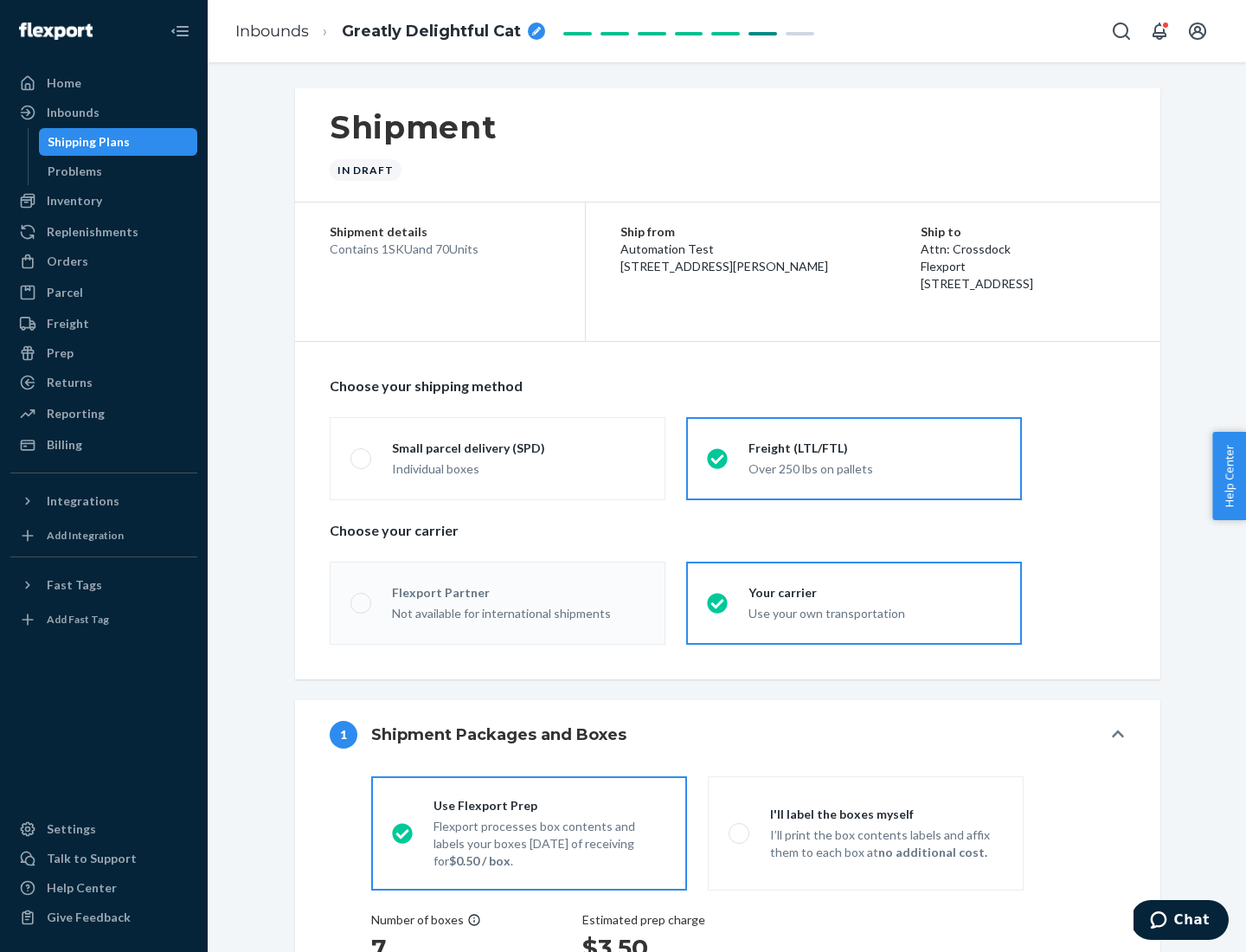
radio input "true"
radio input "false"
radio input "true"
radio input "false"
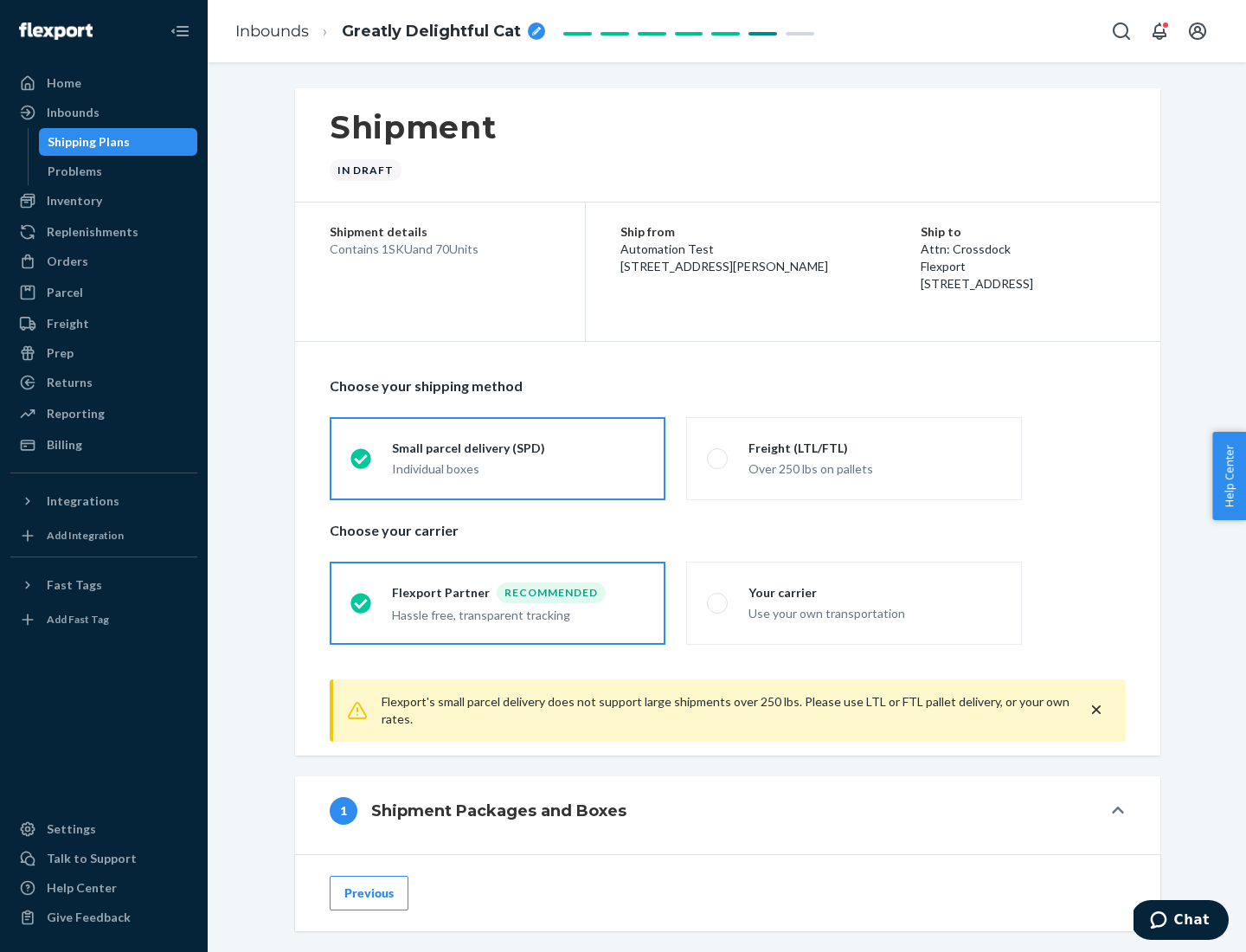
click at [855, 458] on div "Over 250 lbs on pallets" at bounding box center [875, 467] width 253 height 21
click at [718, 458] on input "Freight (LTL/FTL) Over 250 lbs on pallets" at bounding box center [712, 459] width 11 height 11
radio input "true"
radio input "false"
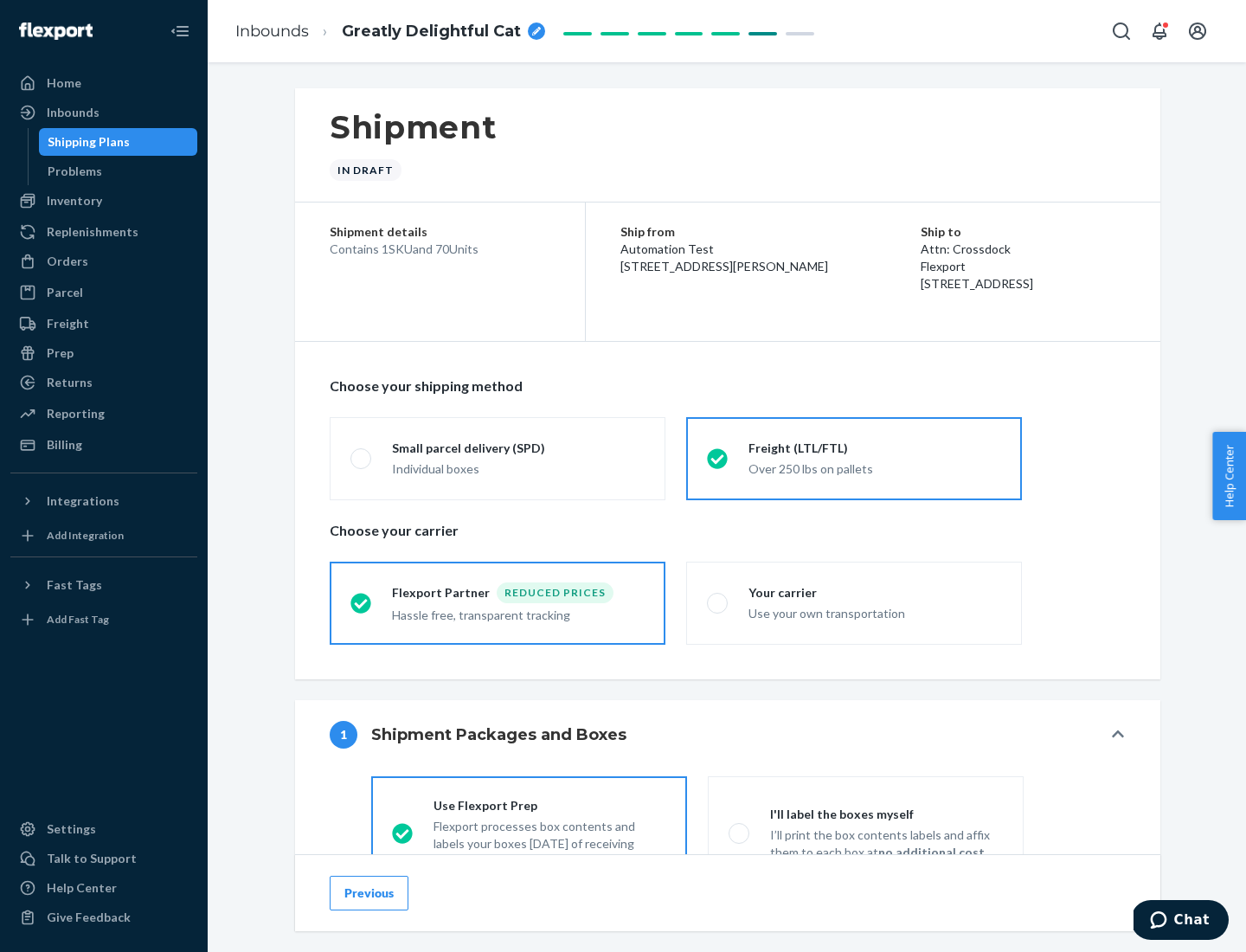
scroll to position [96, 0]
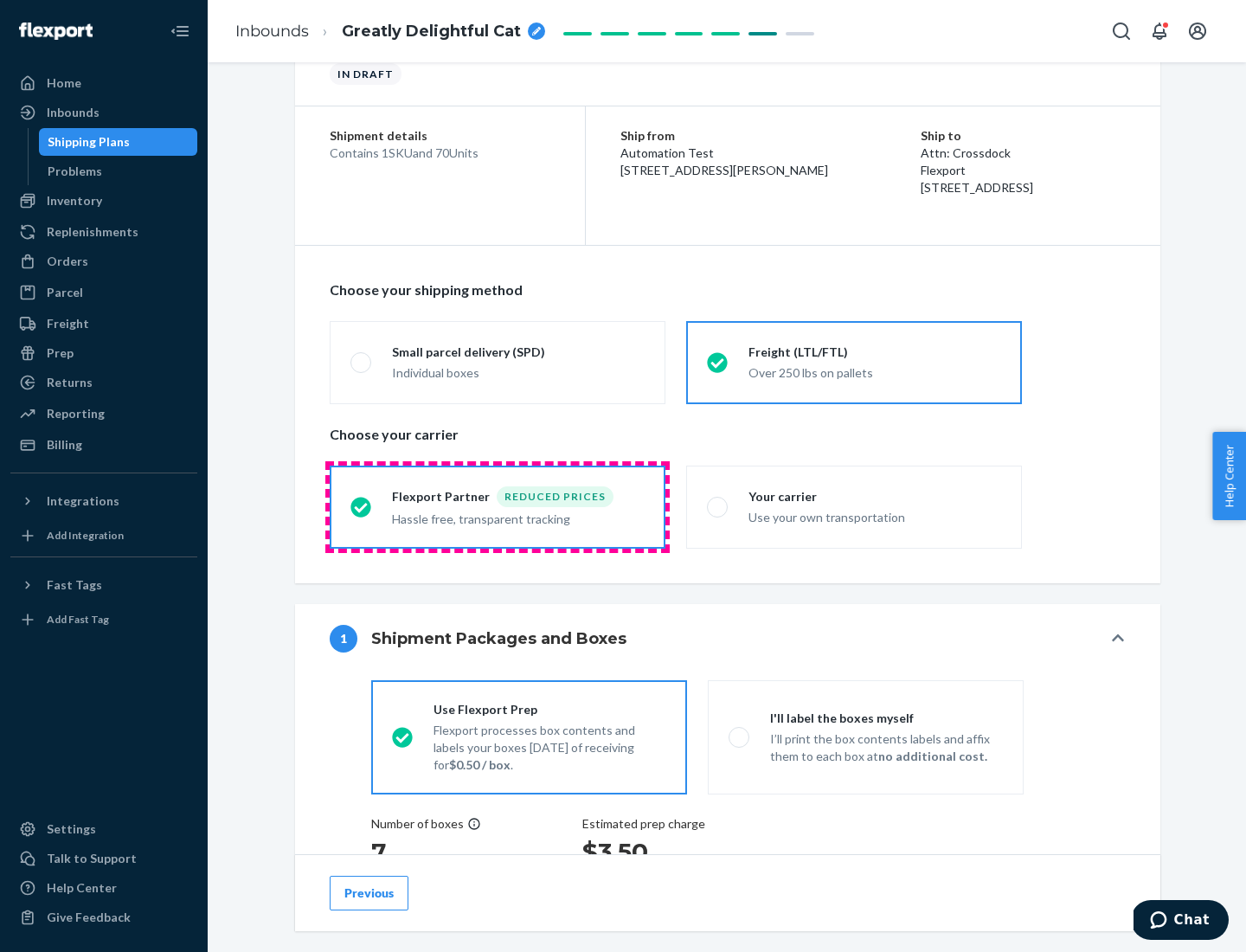
click at [498, 507] on div "Hassle free, transparent tracking" at bounding box center [519, 518] width 253 height 21
click at [361, 506] on input "Flexport Partner Reduced prices Hassle free, transparent tracking" at bounding box center [356, 506] width 11 height 11
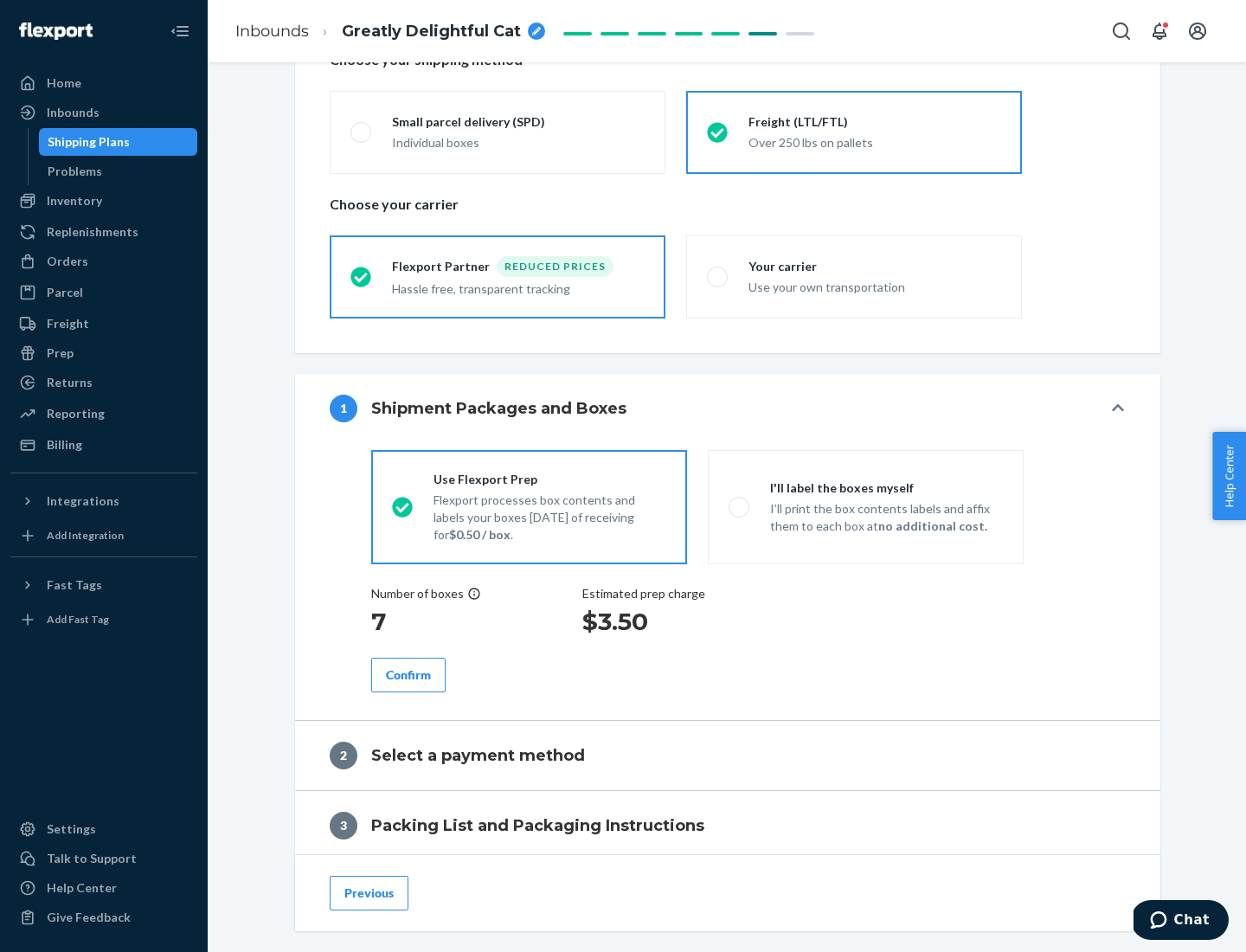
click at [866, 506] on p "I’ll print the box contents labels and affix them to each box at no additional …" at bounding box center [887, 517] width 233 height 35
click at [740, 506] on input "I'll label the boxes myself I’ll print the box contents labels and affix them t…" at bounding box center [734, 506] width 11 height 11
radio input "true"
radio input "false"
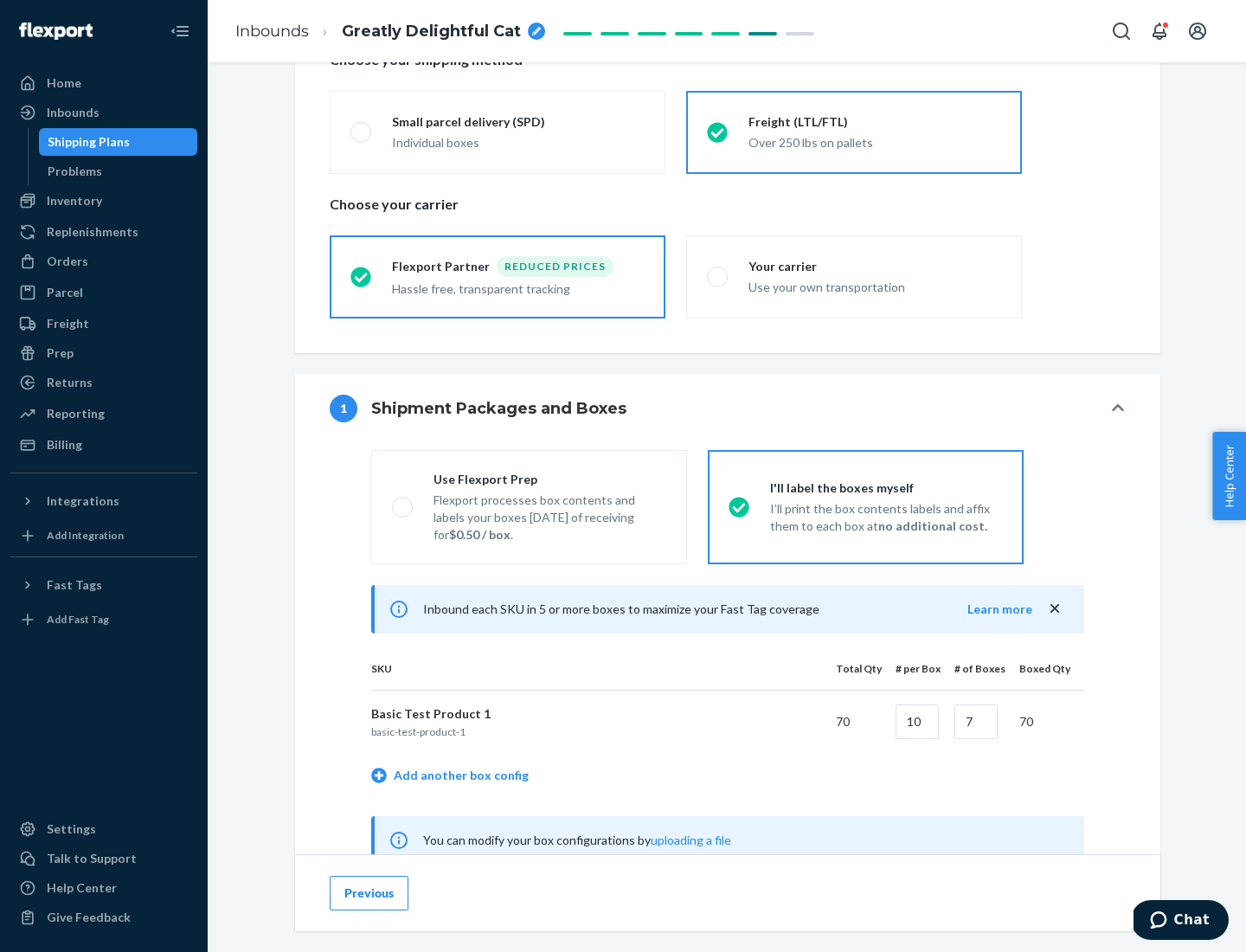
scroll to position [541, 0]
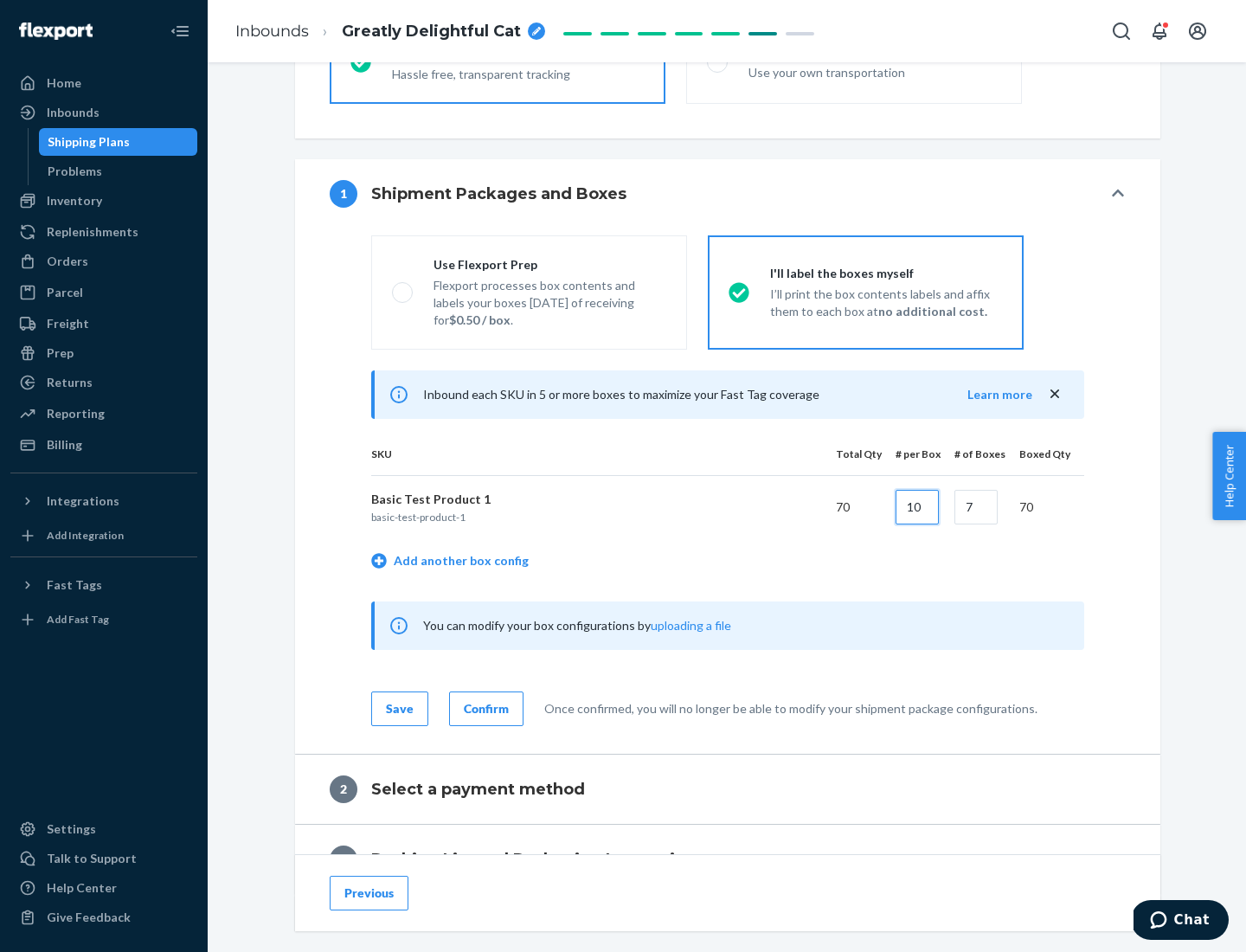
type input "10"
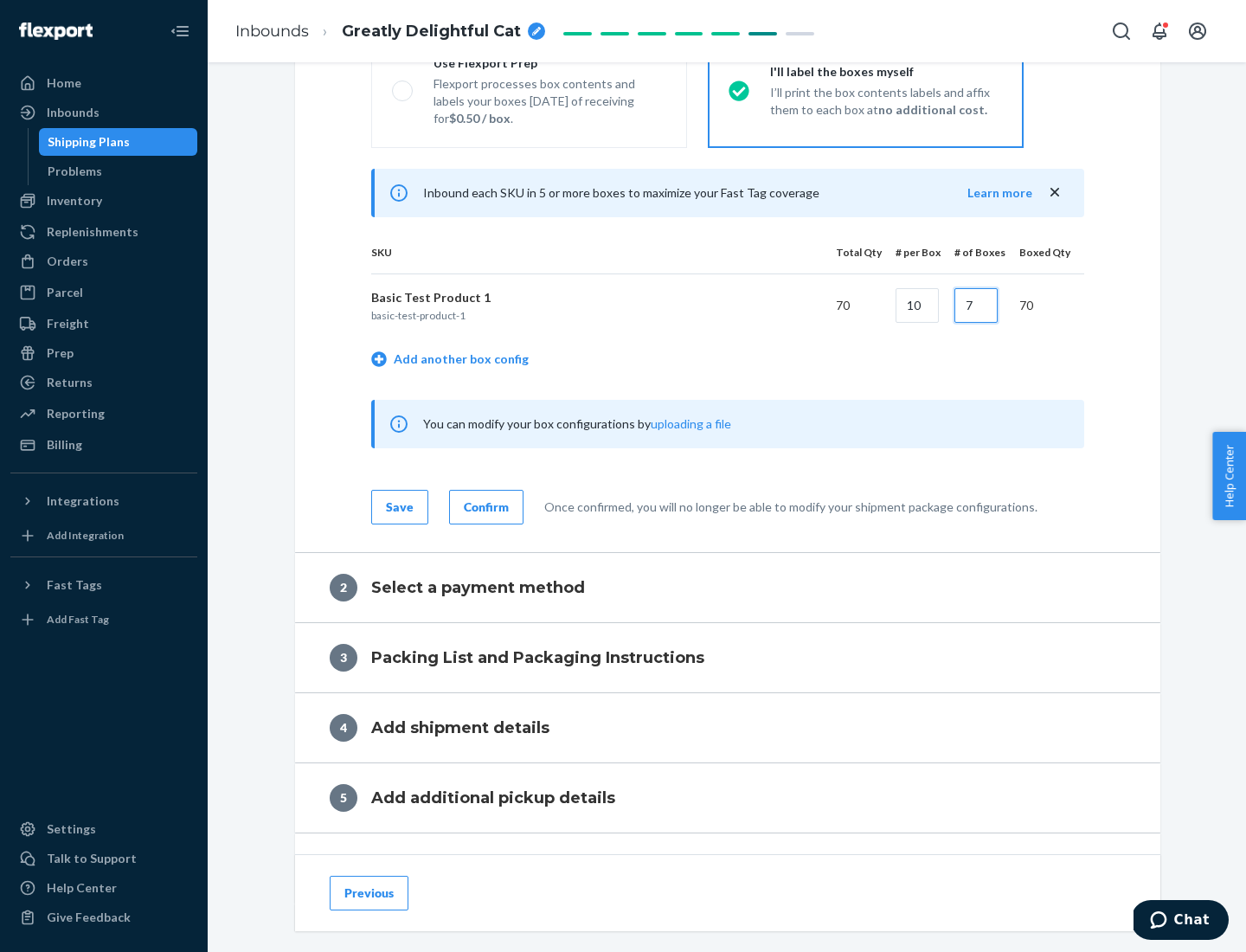
type input "7"
click at [484, 506] on div "Confirm" at bounding box center [487, 507] width 45 height 17
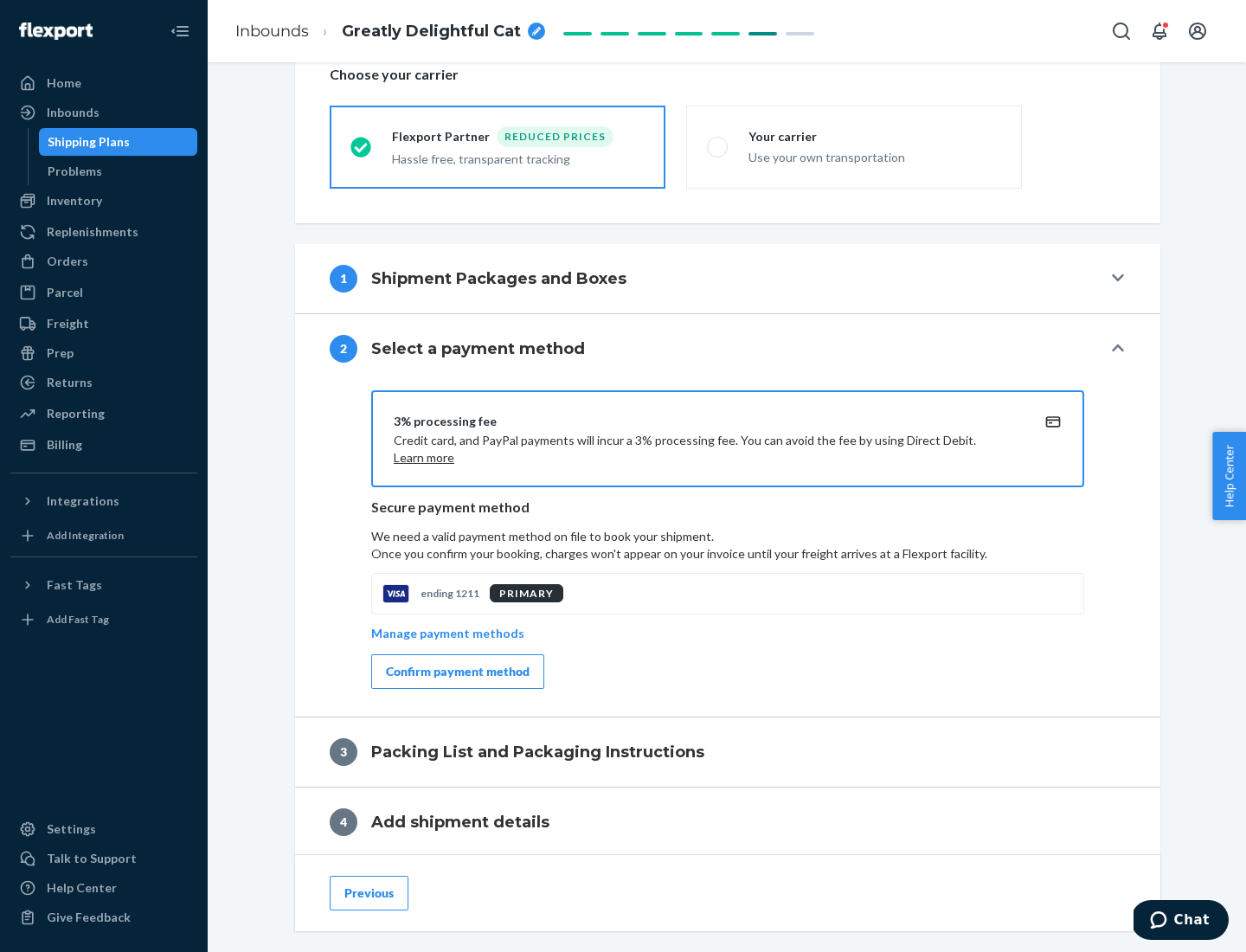
scroll to position [621, 0]
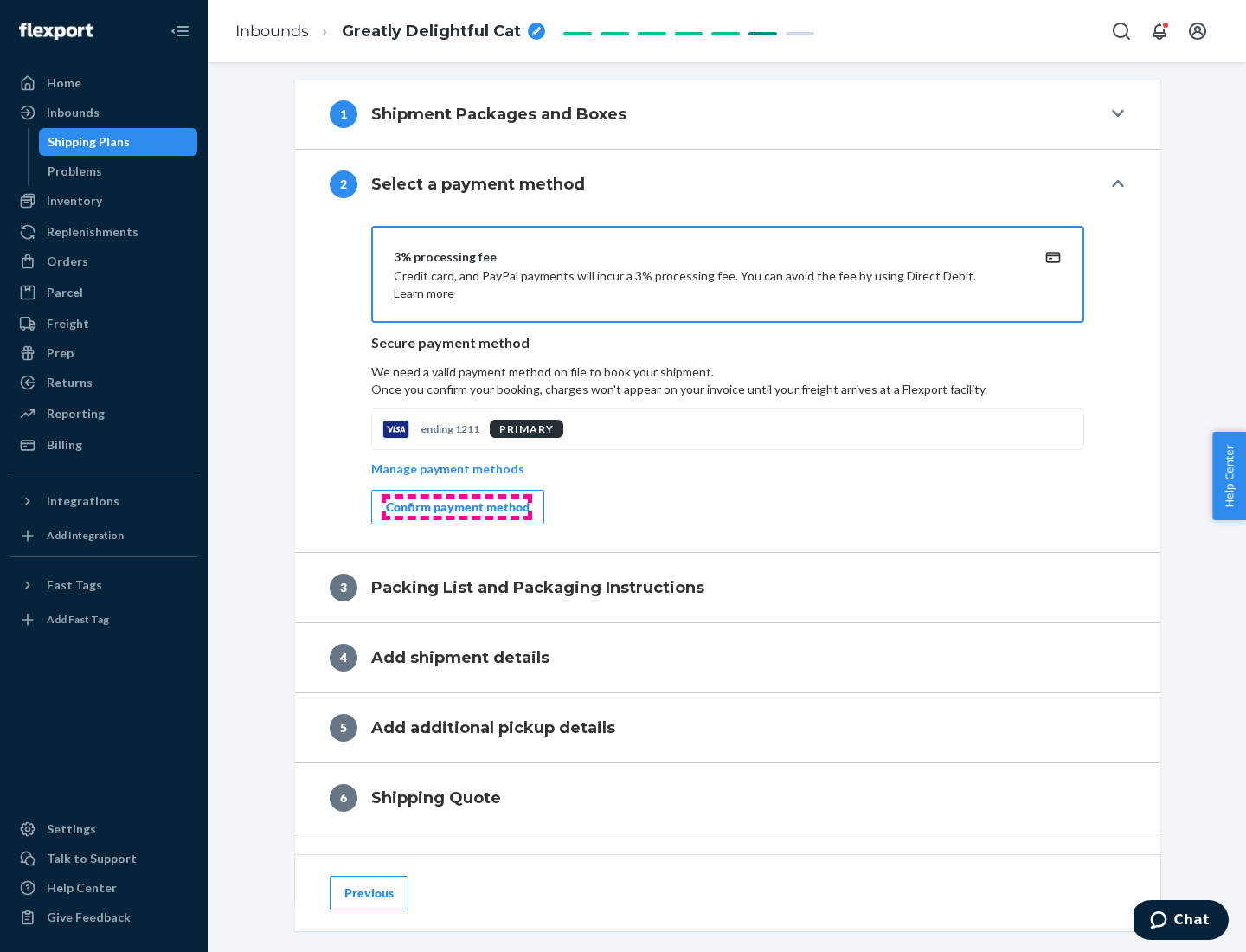
click at [456, 507] on div "Confirm payment method" at bounding box center [457, 507] width 143 height 17
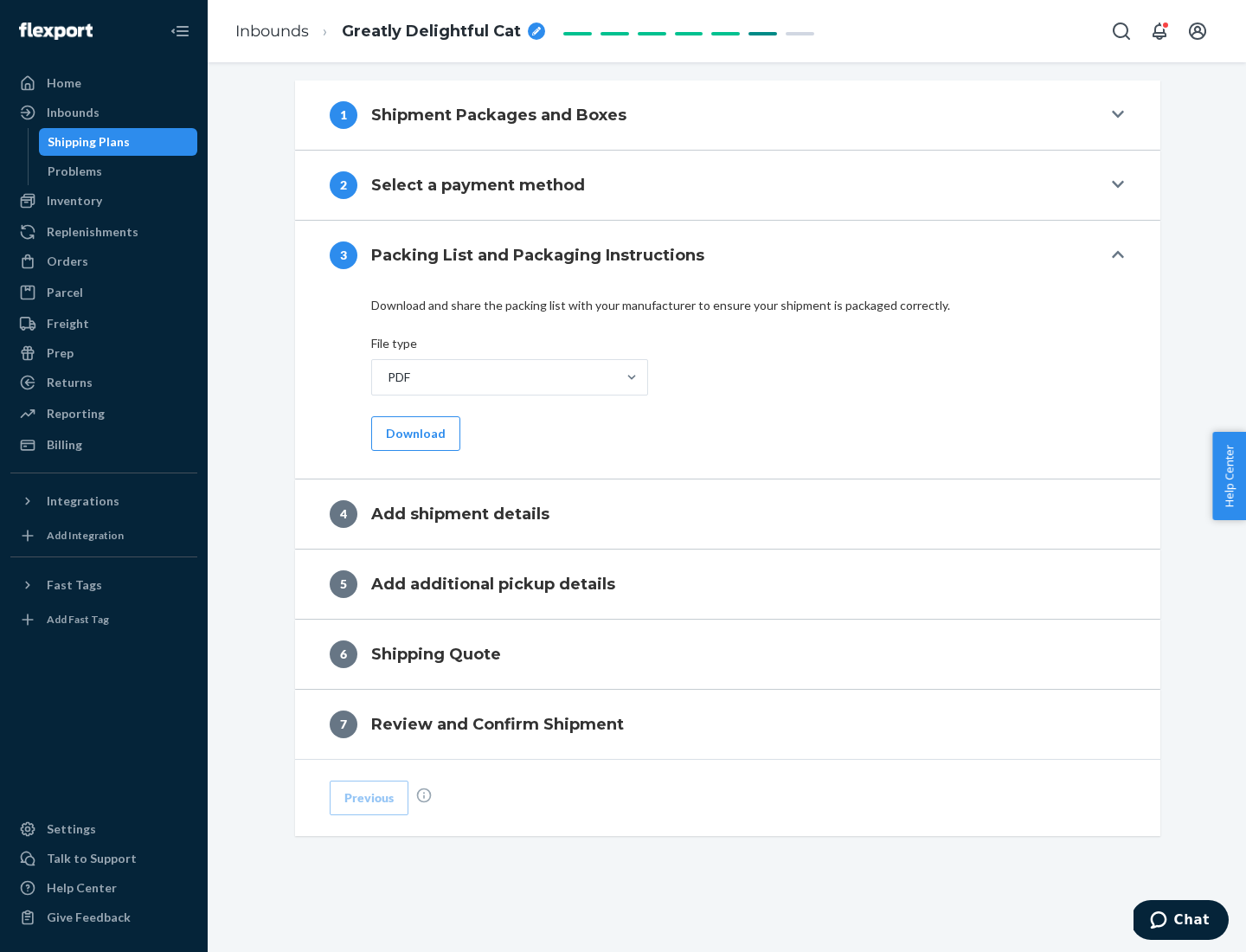
scroll to position [546, 0]
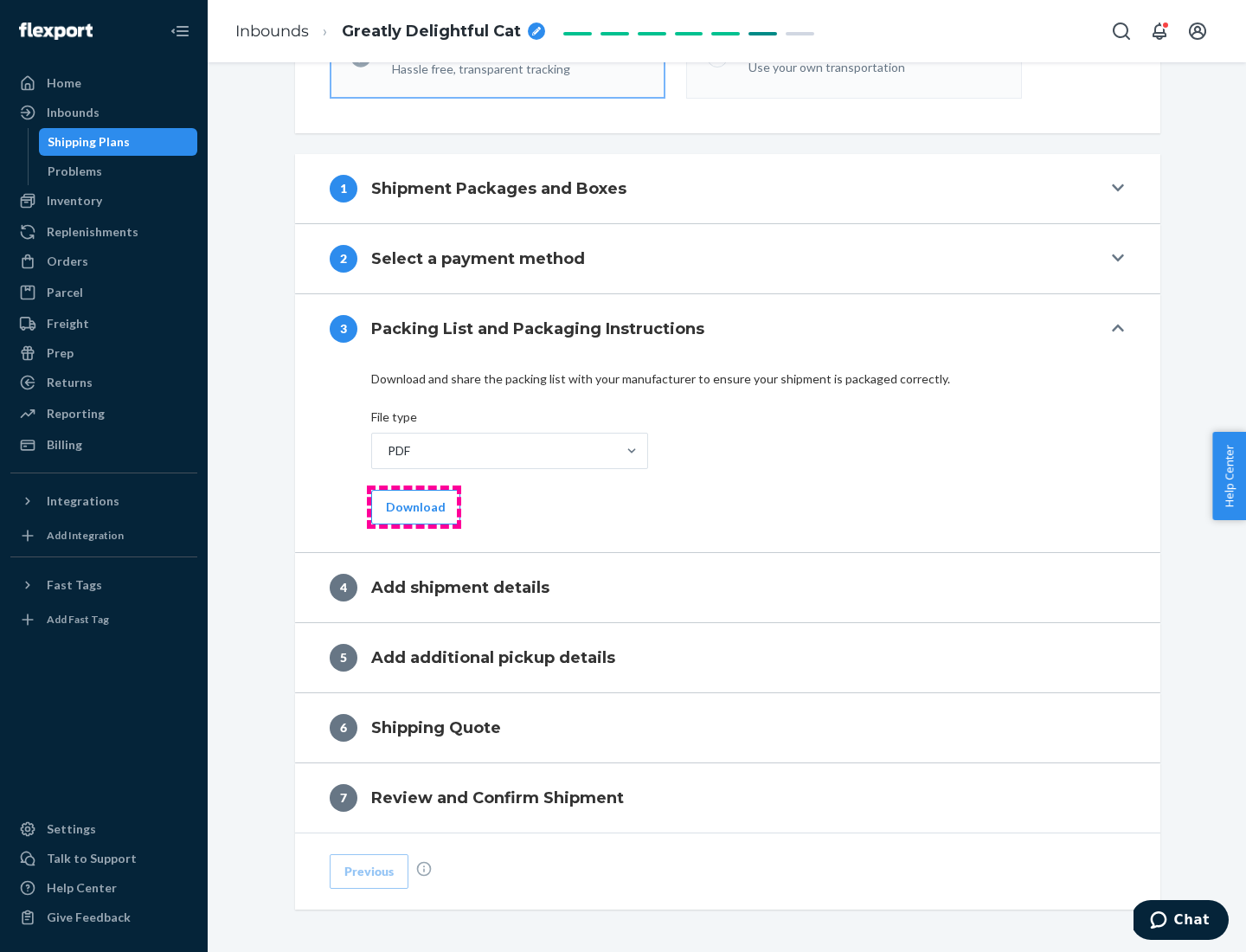
click at [414, 506] on button "Download" at bounding box center [416, 506] width 89 height 35
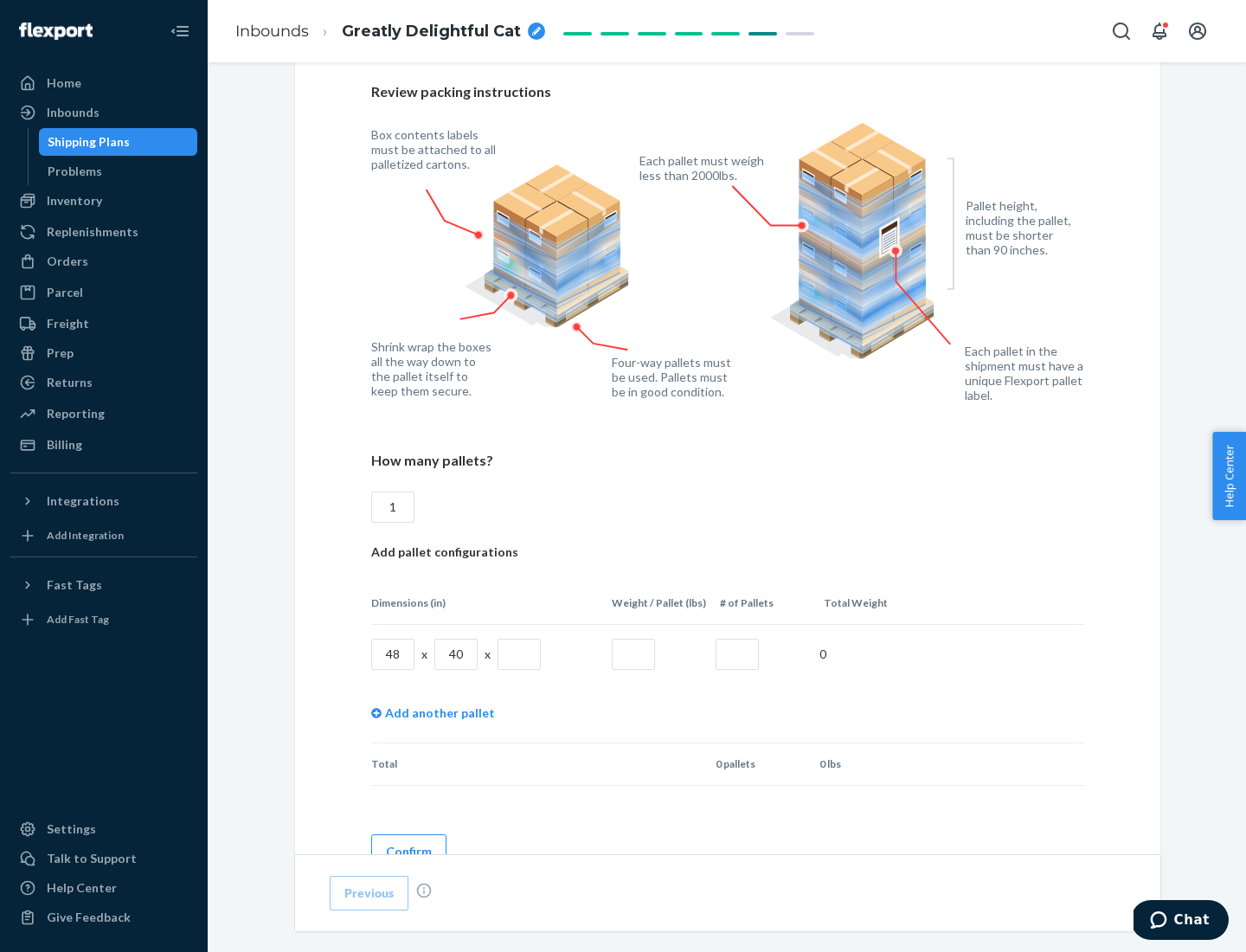
scroll to position [1187, 0]
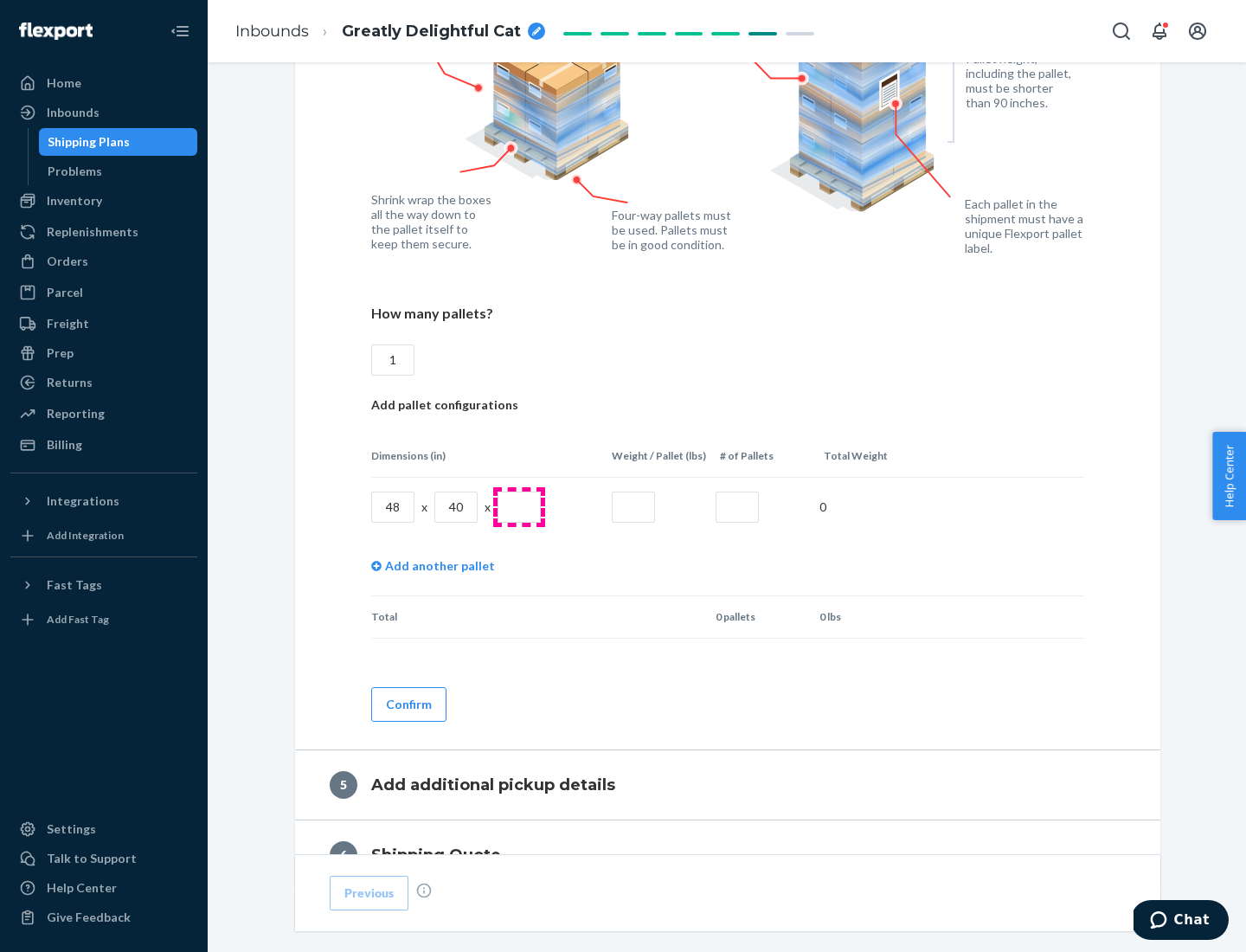
type input "1"
type input "40"
type input "200"
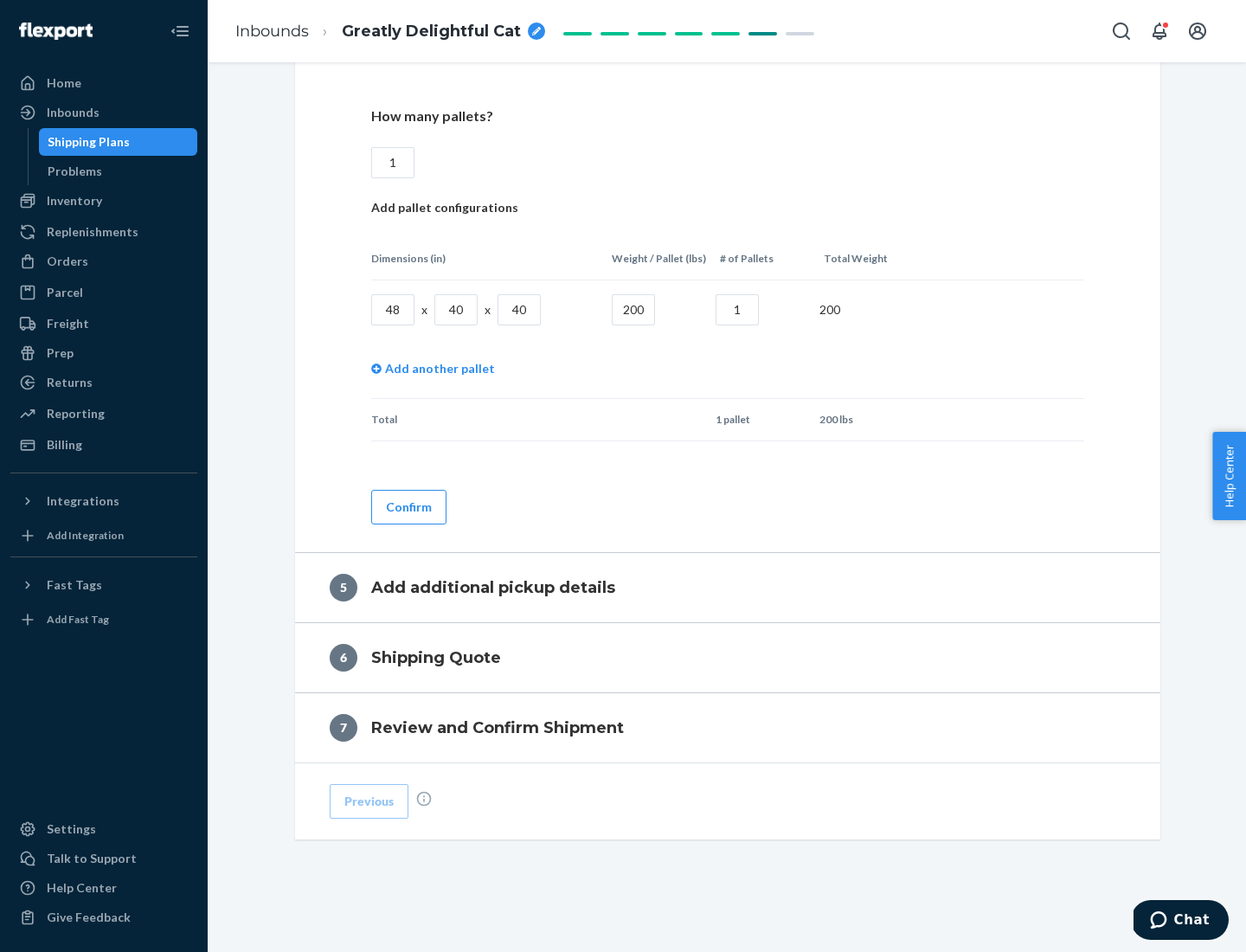
type input "1"
click at [407, 506] on button "Confirm" at bounding box center [409, 506] width 75 height 35
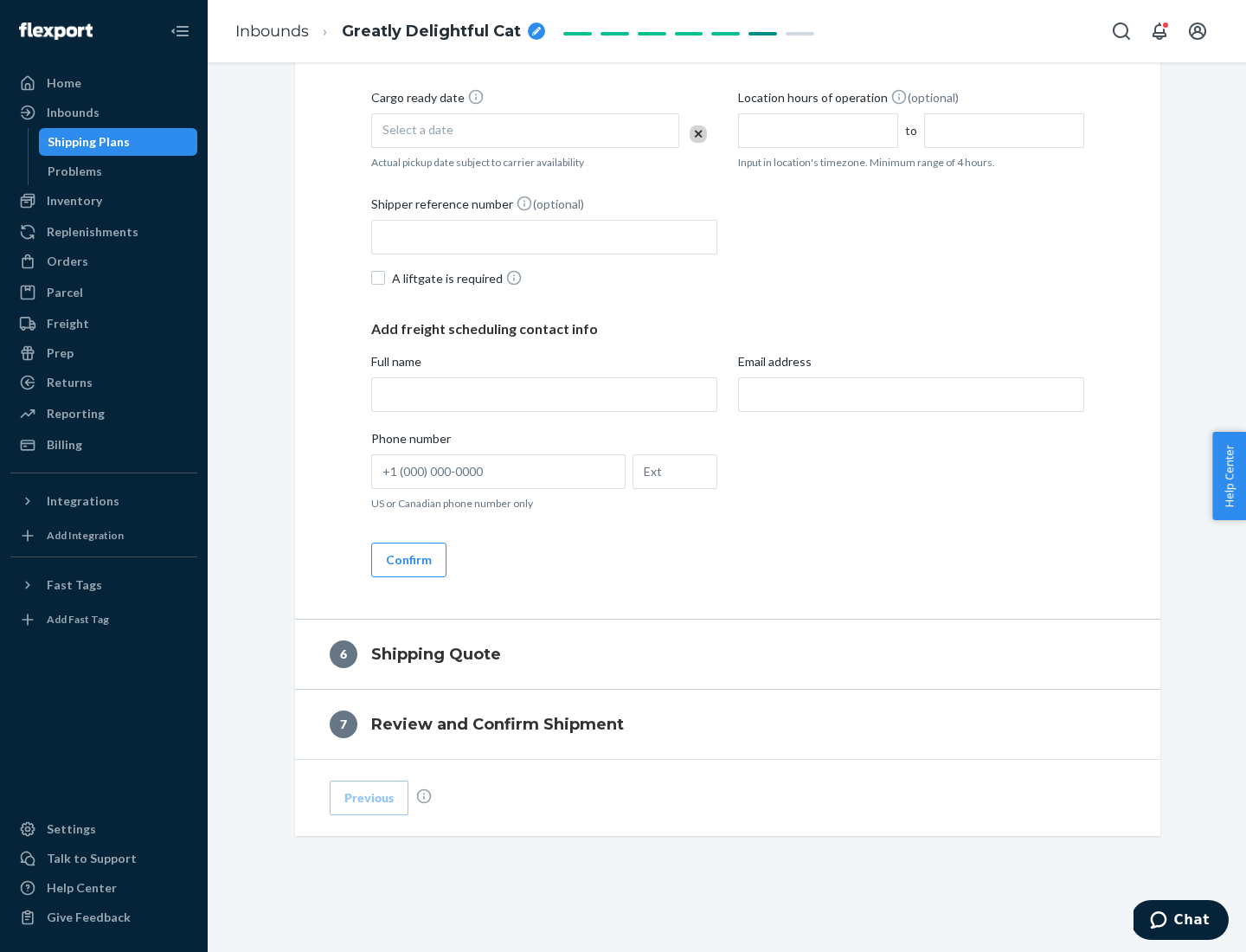
scroll to position [592, 0]
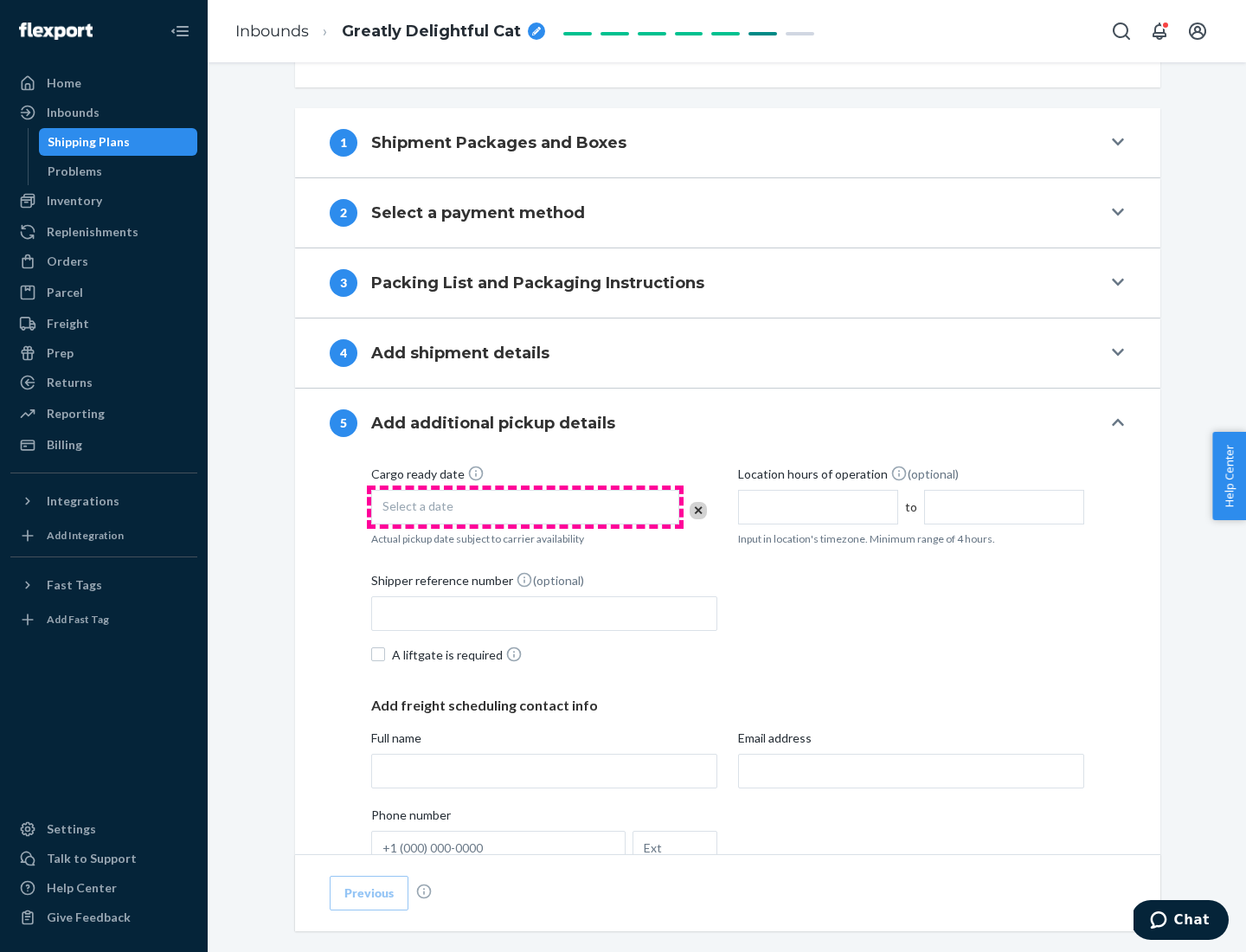
click at [525, 506] on div "Select a date" at bounding box center [525, 506] width 308 height 35
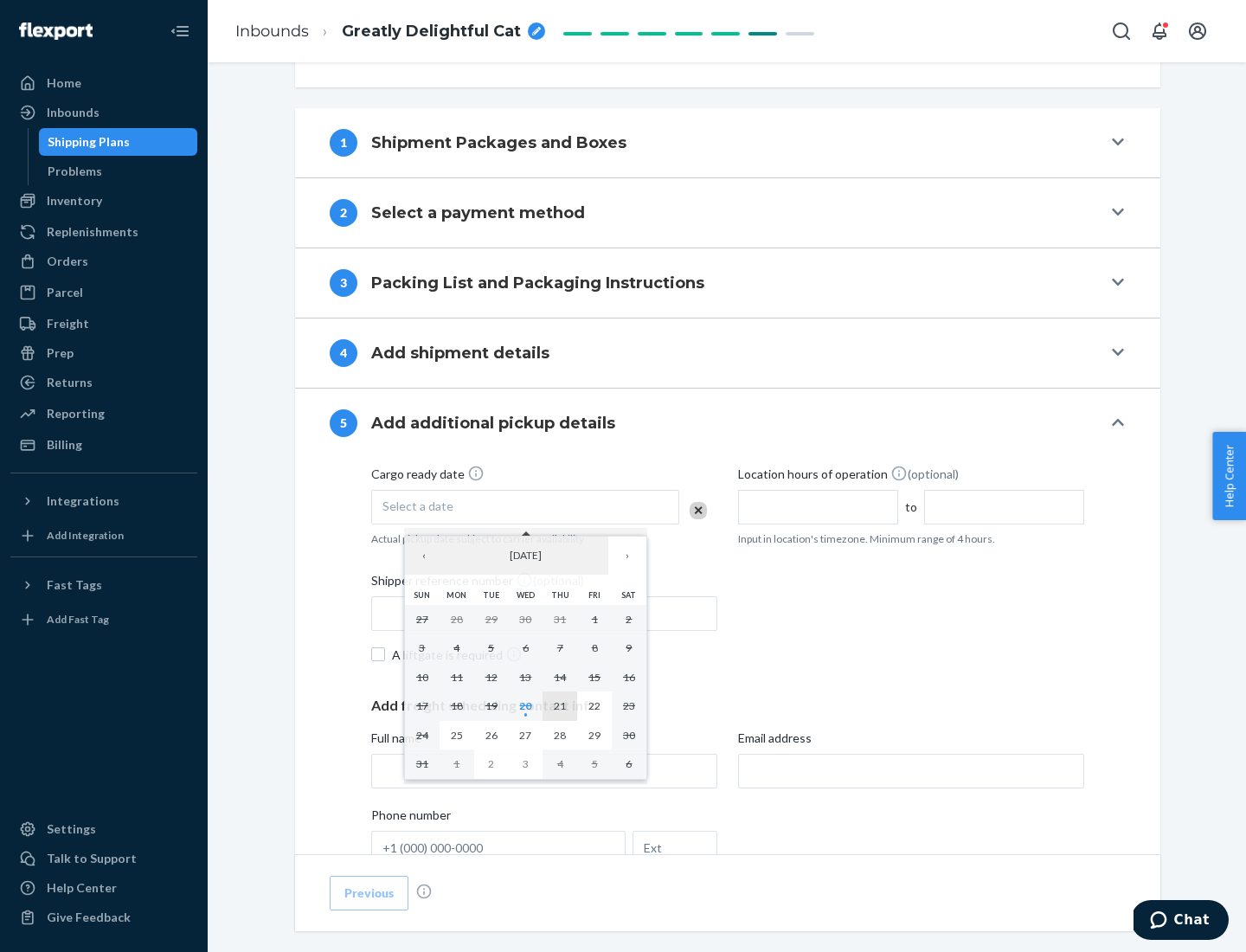
click at [560, 705] on abbr "21" at bounding box center [560, 706] width 12 height 13
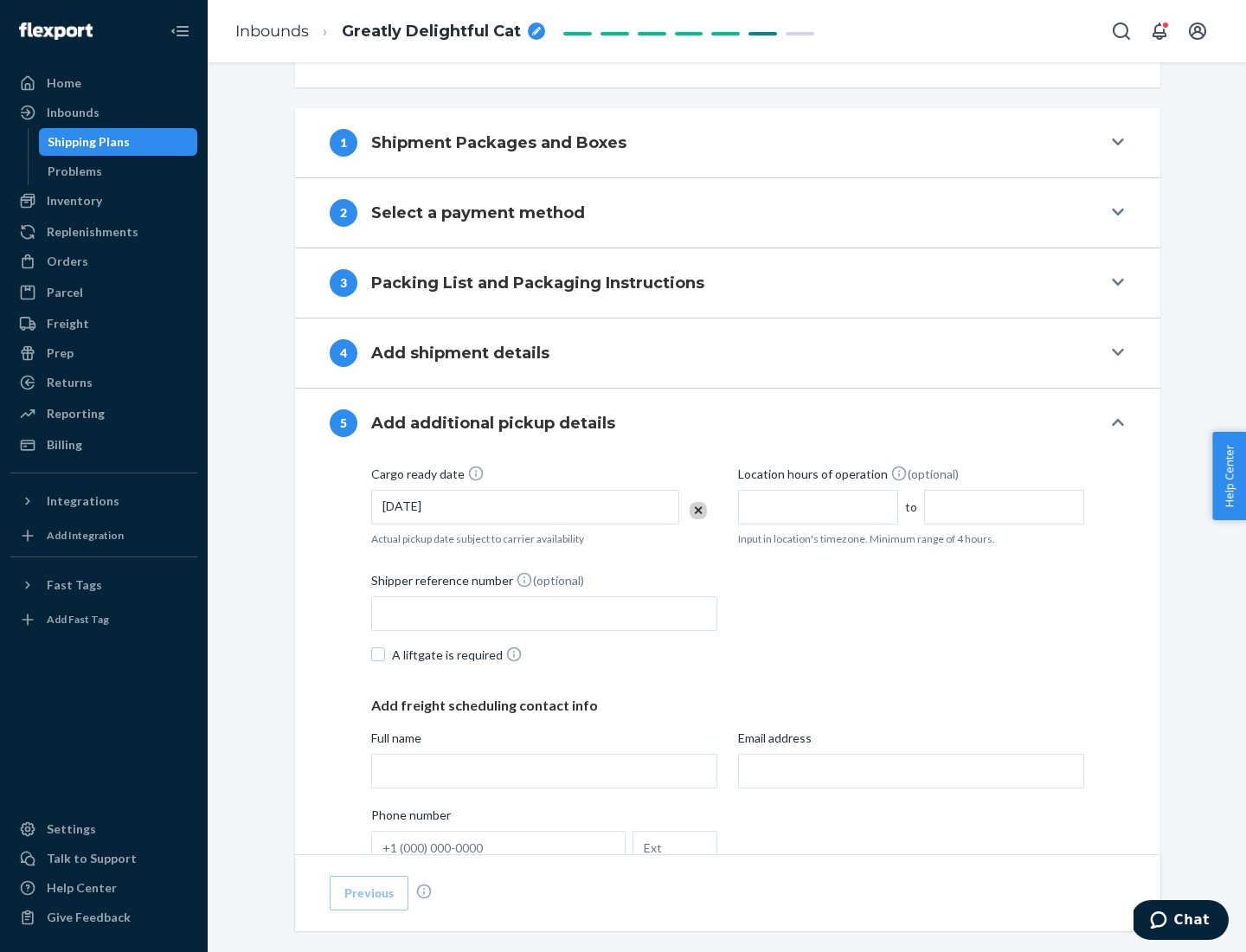
scroll to position [856, 0]
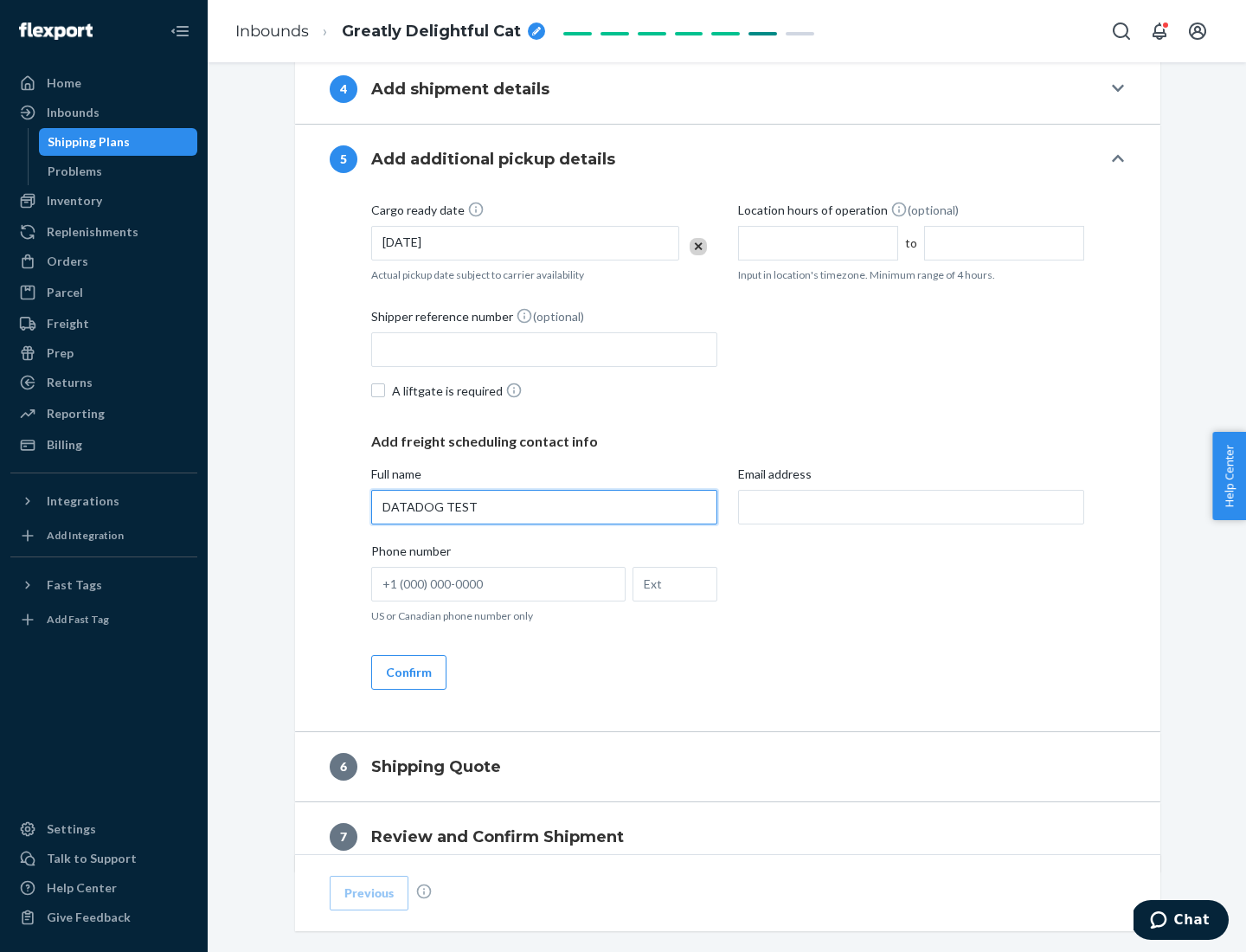
type input "DATADOG TEST"
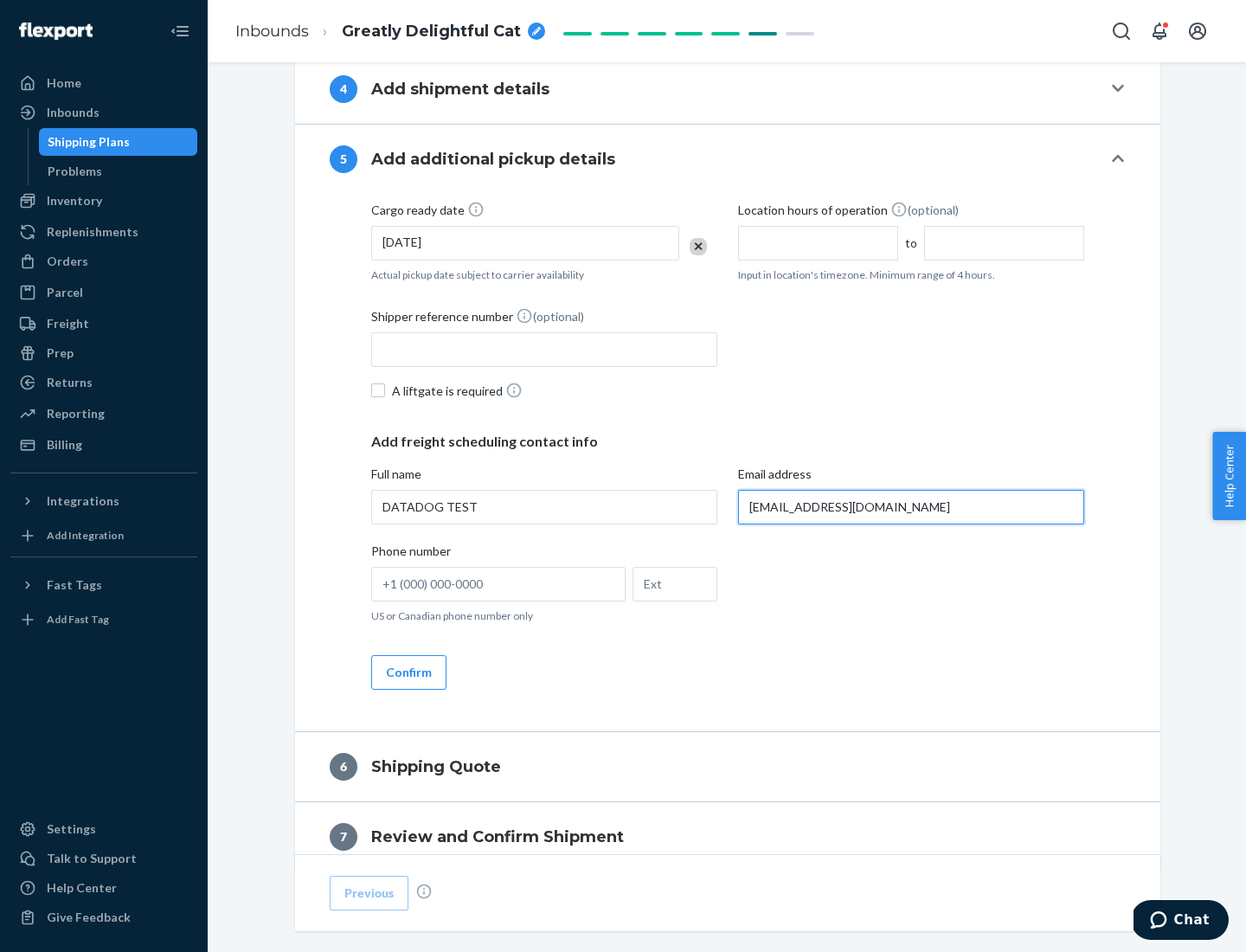
scroll to position [933, 0]
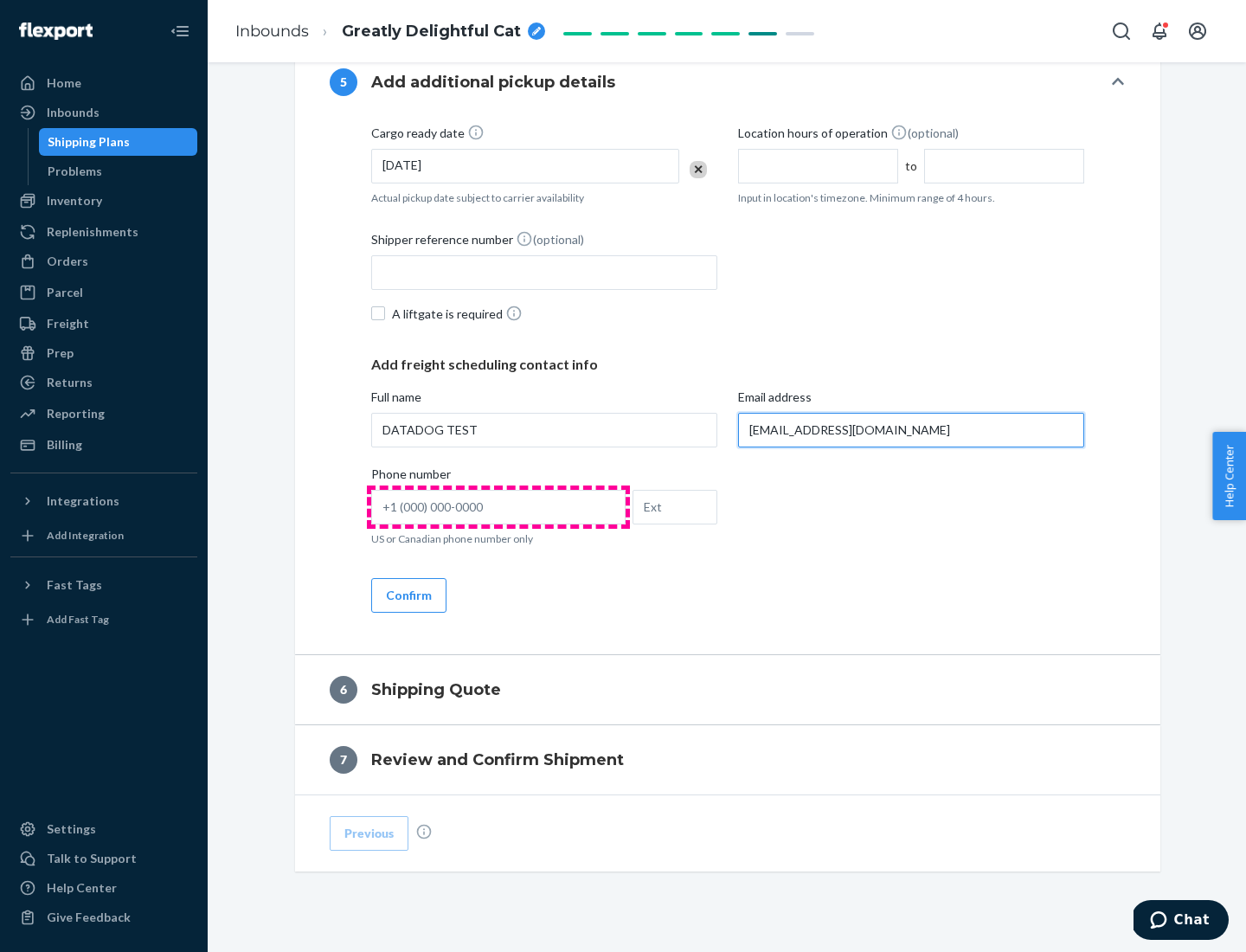
type input "[EMAIL_ADDRESS][DOMAIN_NAME]"
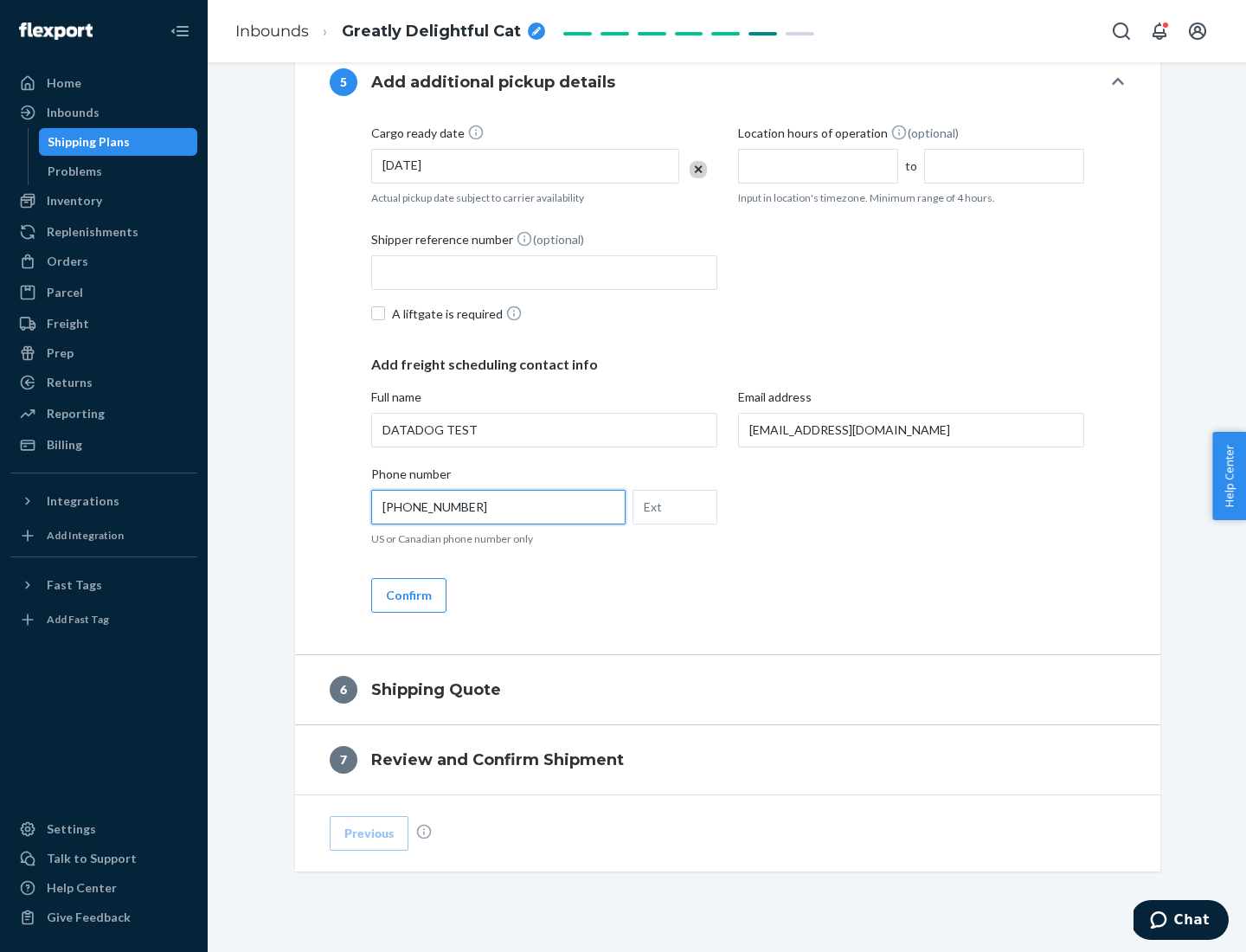
scroll to position [969, 0]
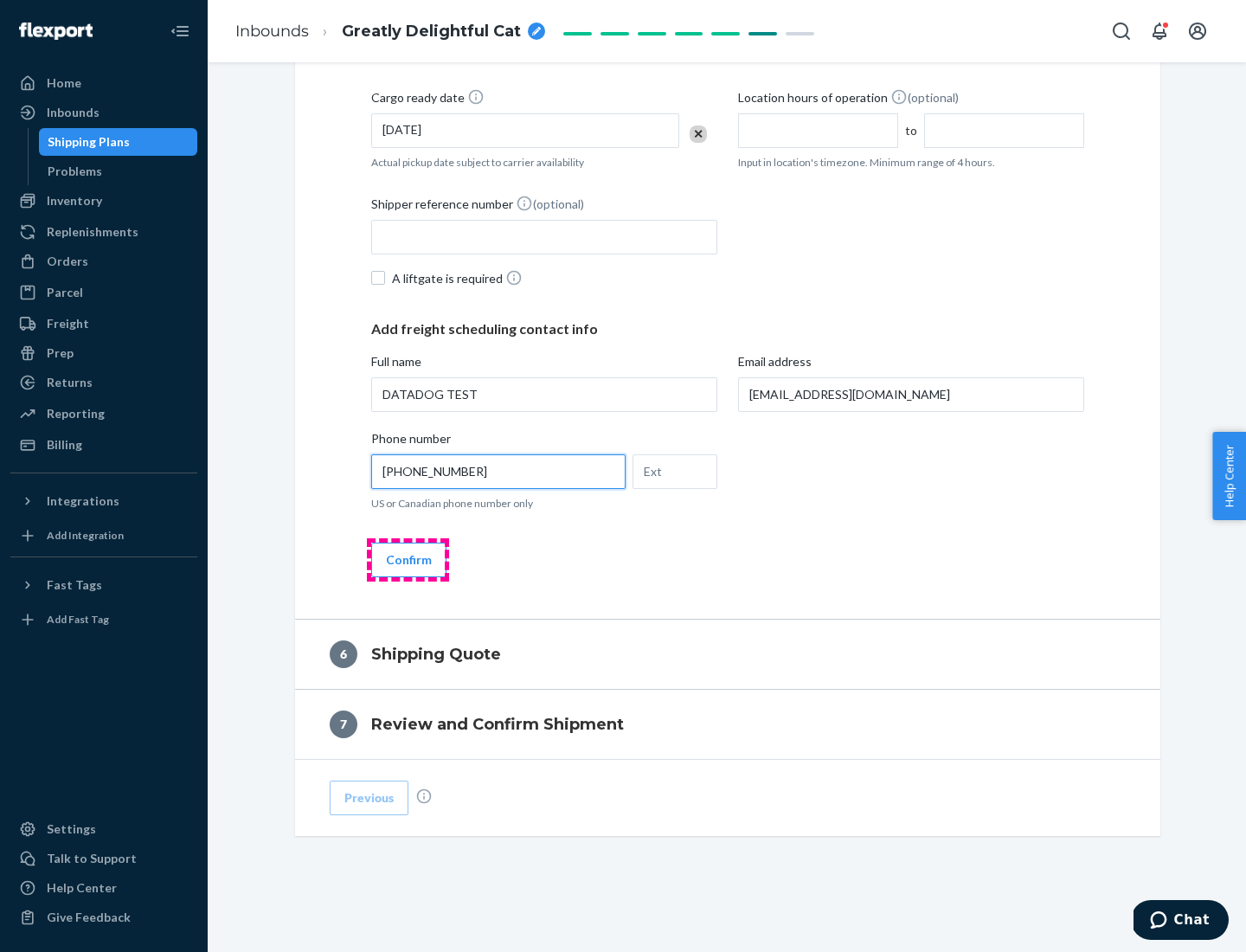
type input "[PHONE_NUMBER]"
click at [407, 559] on button "Confirm" at bounding box center [409, 560] width 75 height 35
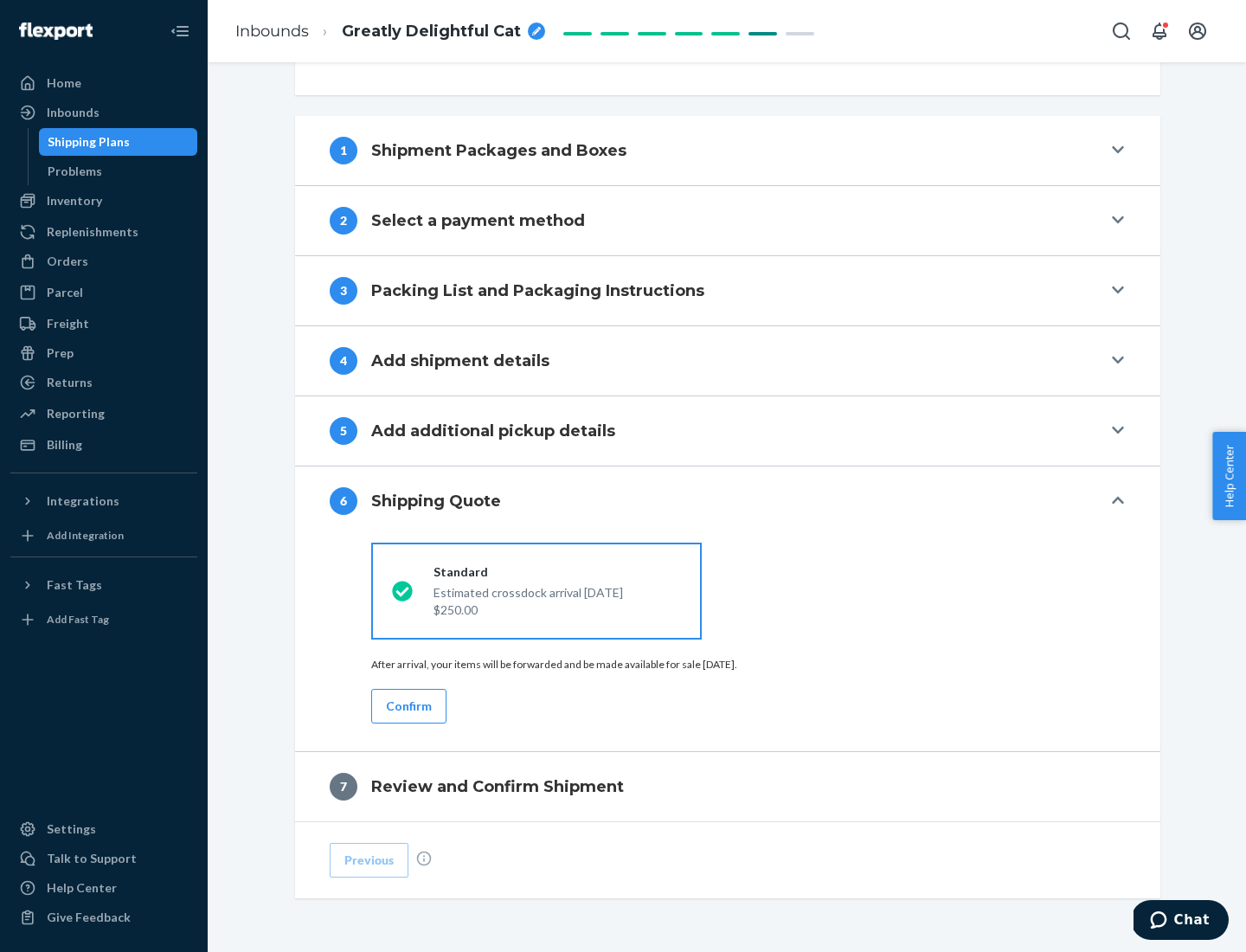
scroll to position [647, 0]
